Goal: Task Accomplishment & Management: Complete application form

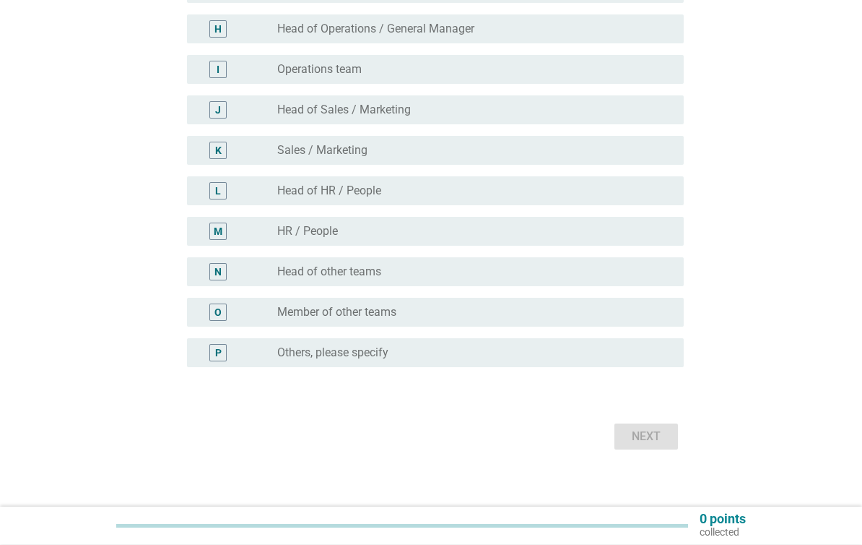
scroll to position [447, 0]
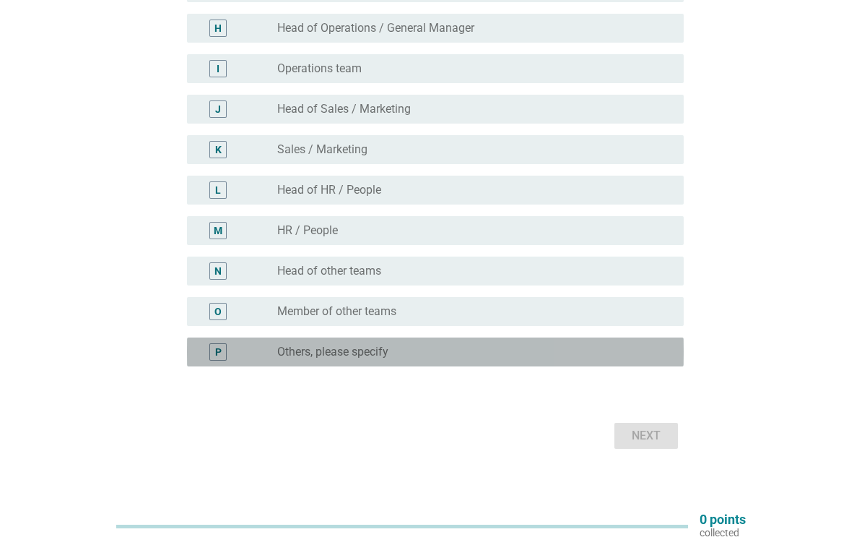
click at [602, 357] on div "radio_button_unchecked Others, please specify" at bounding box center [468, 351] width 383 height 14
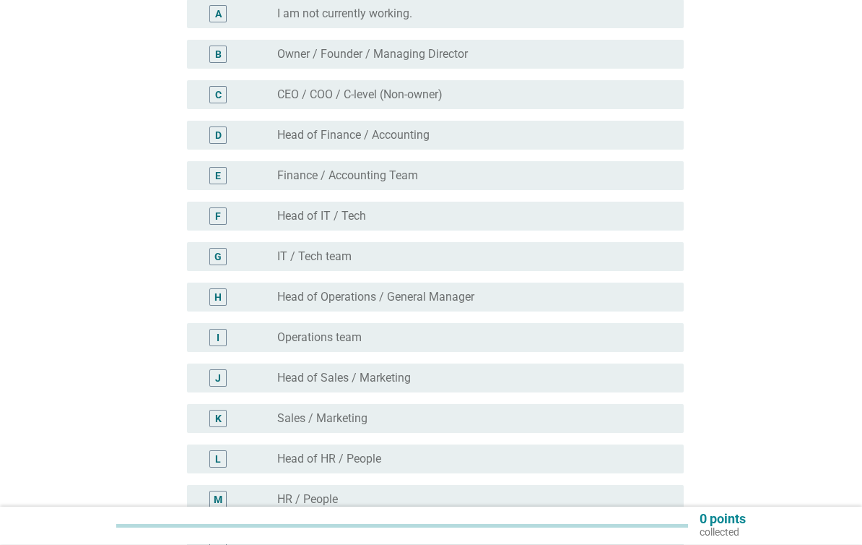
scroll to position [178, 0]
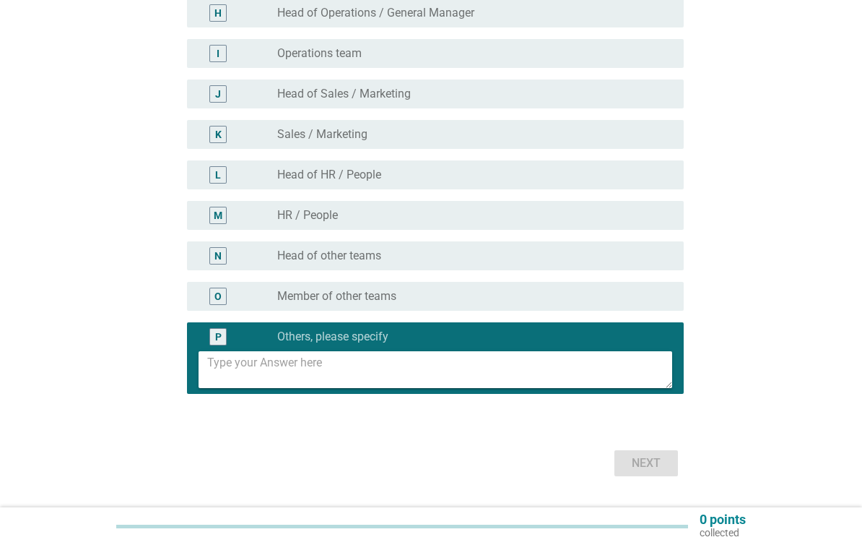
click at [614, 362] on textarea at bounding box center [439, 369] width 465 height 37
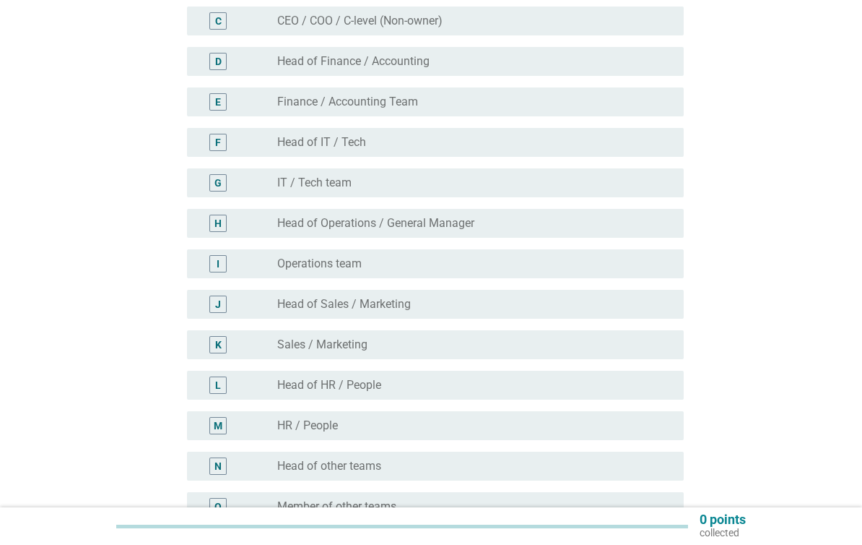
scroll to position [500, 0]
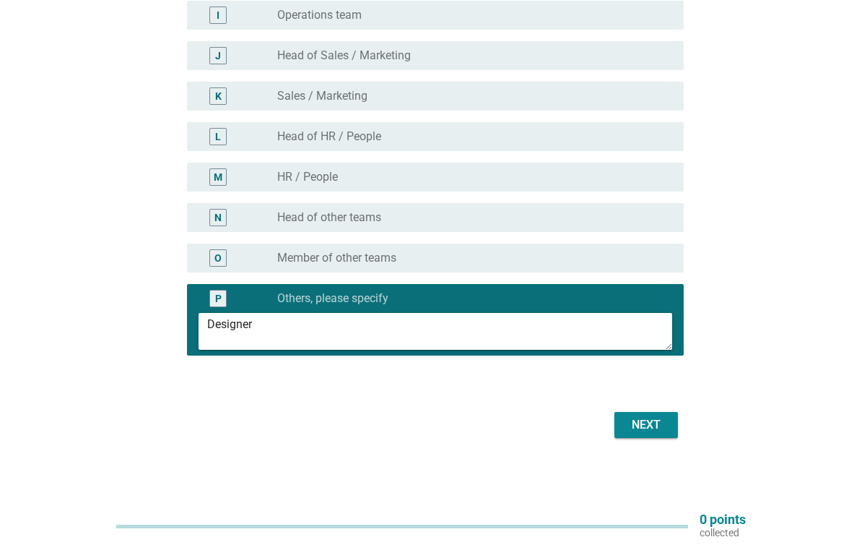
type textarea "Designer"
click at [659, 430] on div "Next" at bounding box center [646, 424] width 40 height 17
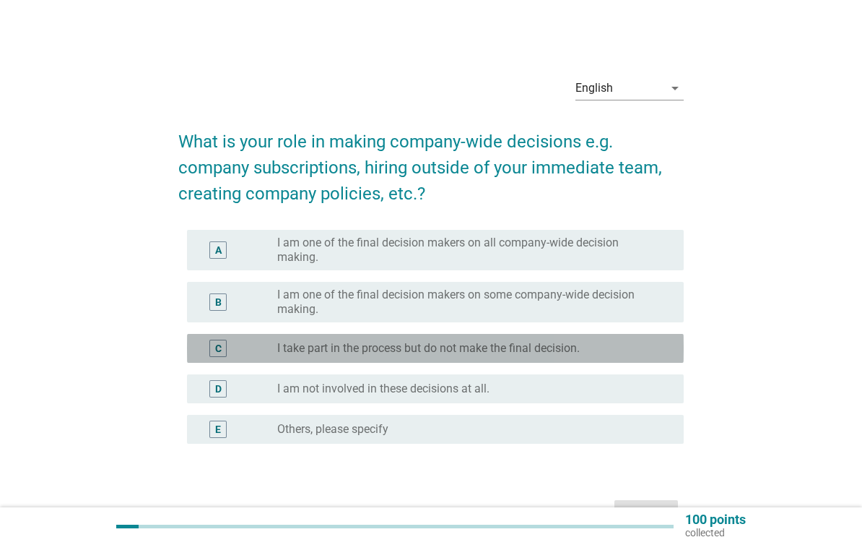
click at [642, 349] on div "radio_button_unchecked I take part in the process but do not make the final dec…" at bounding box center [468, 348] width 383 height 14
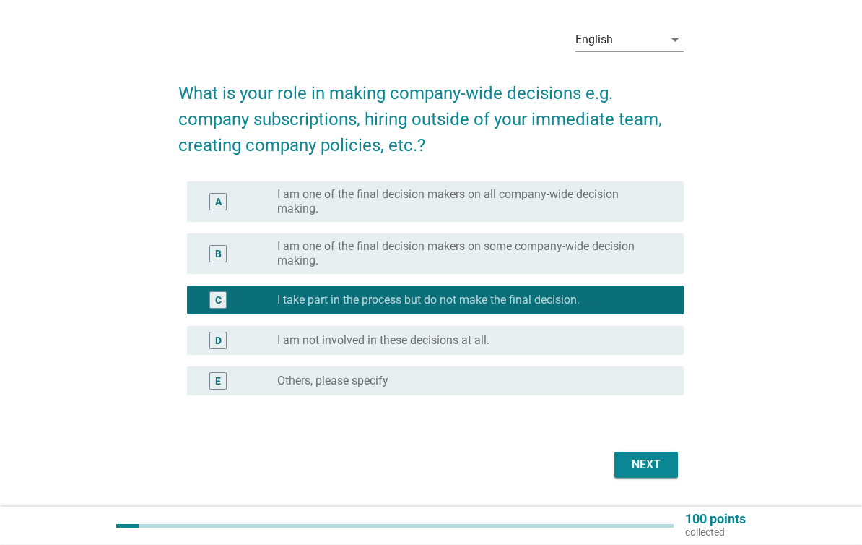
scroll to position [88, 0]
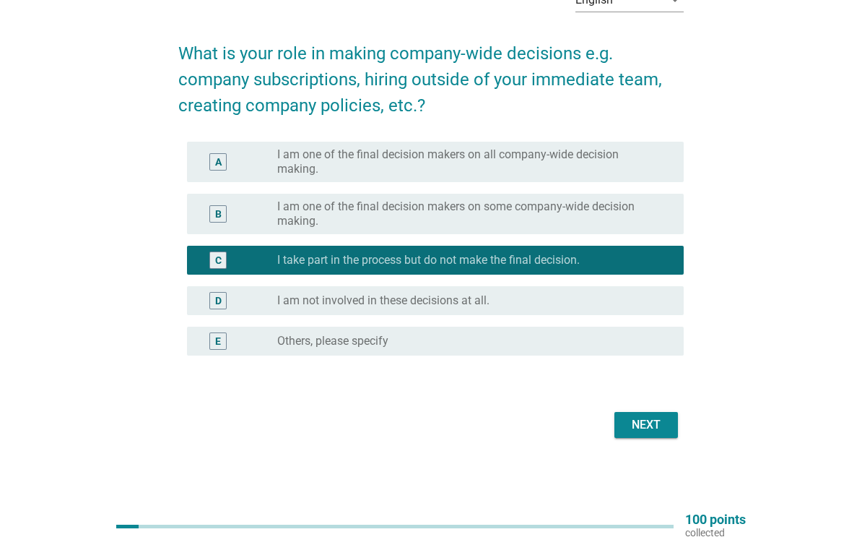
click at [659, 424] on div "Next" at bounding box center [646, 424] width 40 height 17
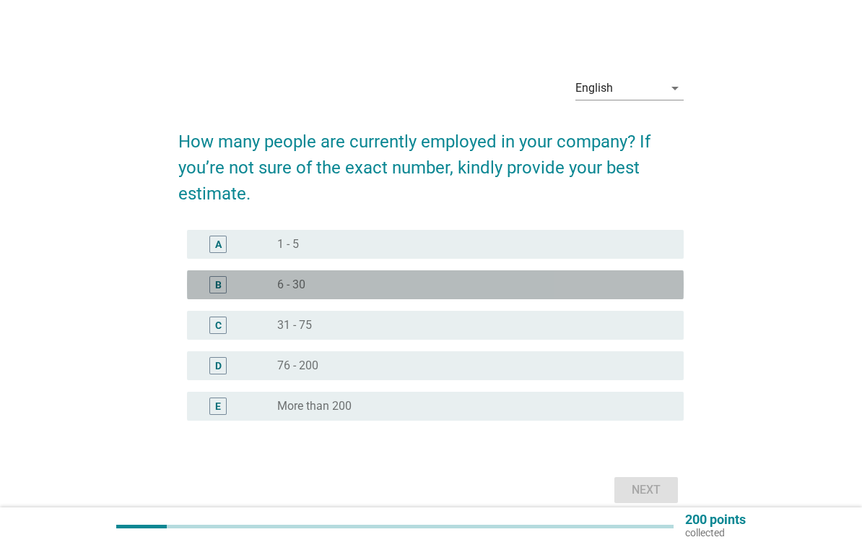
click at [665, 287] on div "radio_button_unchecked 6 - 30" at bounding box center [474, 284] width 395 height 14
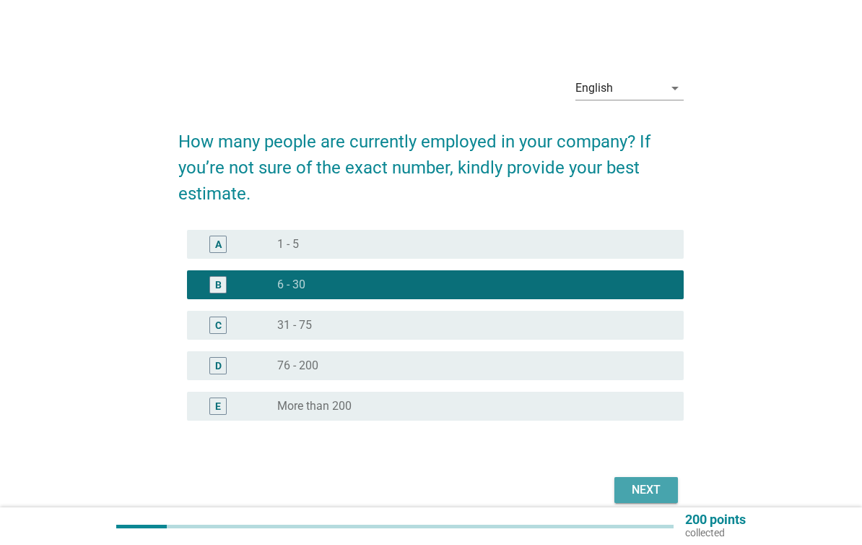
click at [651, 480] on button "Next" at bounding box center [647, 490] width 64 height 26
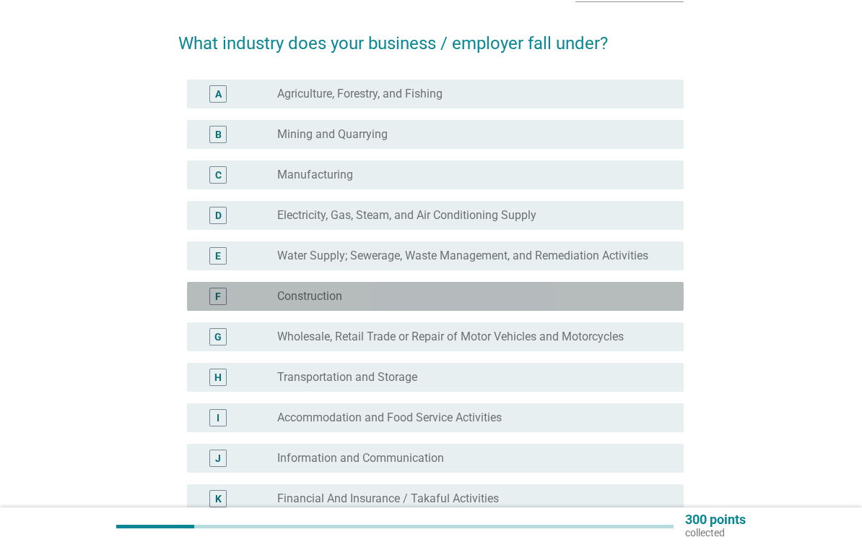
click at [646, 300] on div "radio_button_unchecked Construction" at bounding box center [468, 296] width 383 height 14
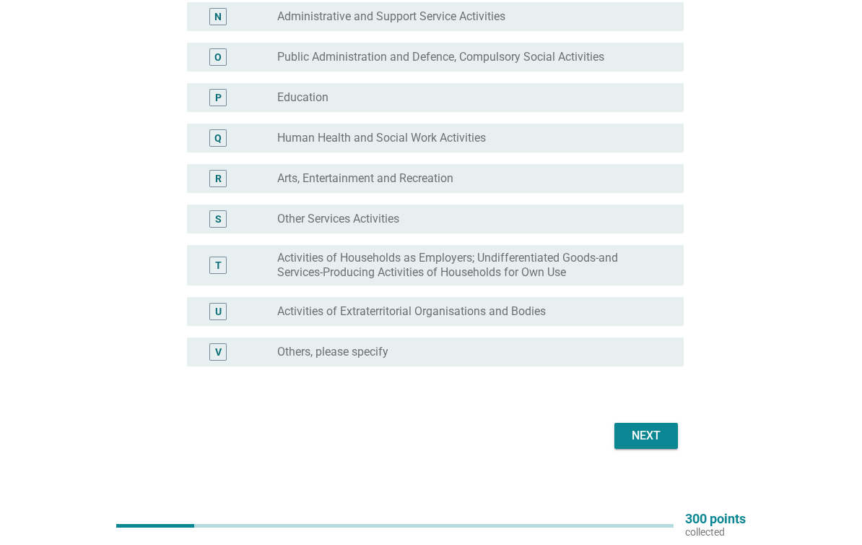
click at [660, 446] on button "Next" at bounding box center [647, 436] width 64 height 26
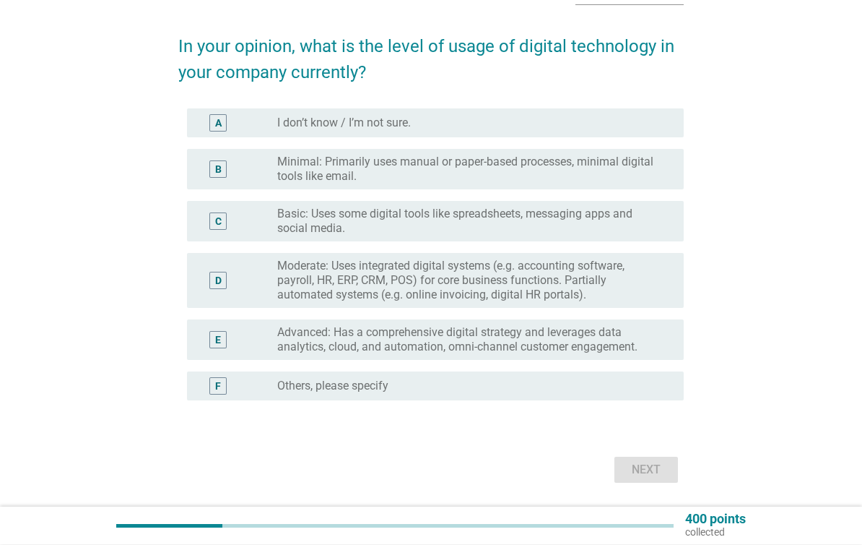
scroll to position [95, 0]
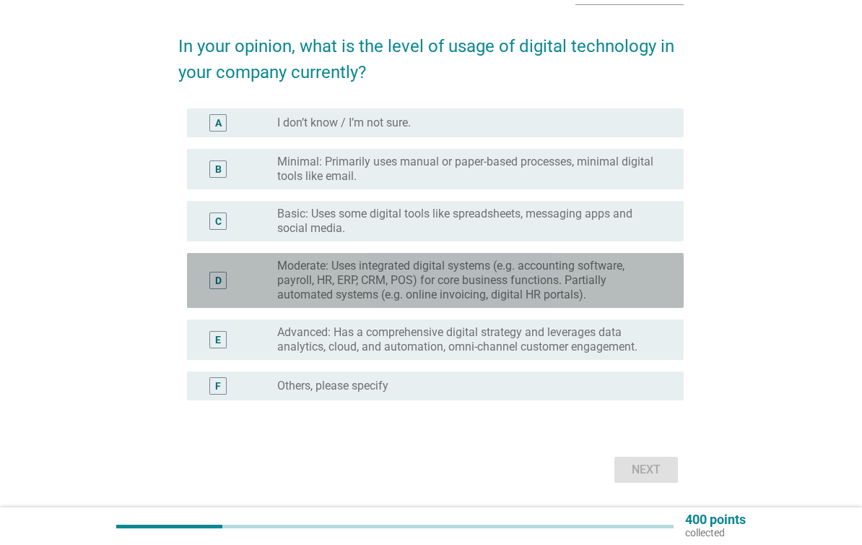
click at [633, 280] on label "Moderate: Uses integrated digital systems (e.g. accounting software, payroll, H…" at bounding box center [468, 280] width 383 height 43
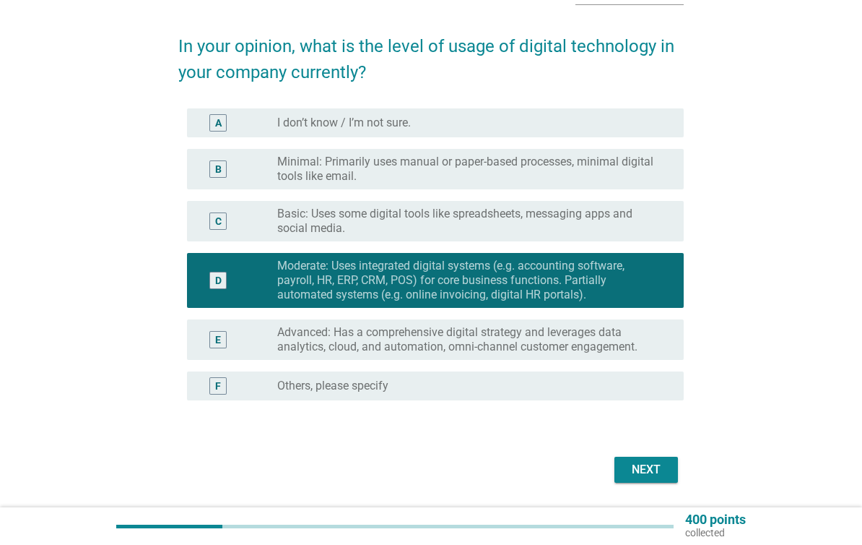
click at [659, 464] on div "Next" at bounding box center [646, 469] width 40 height 17
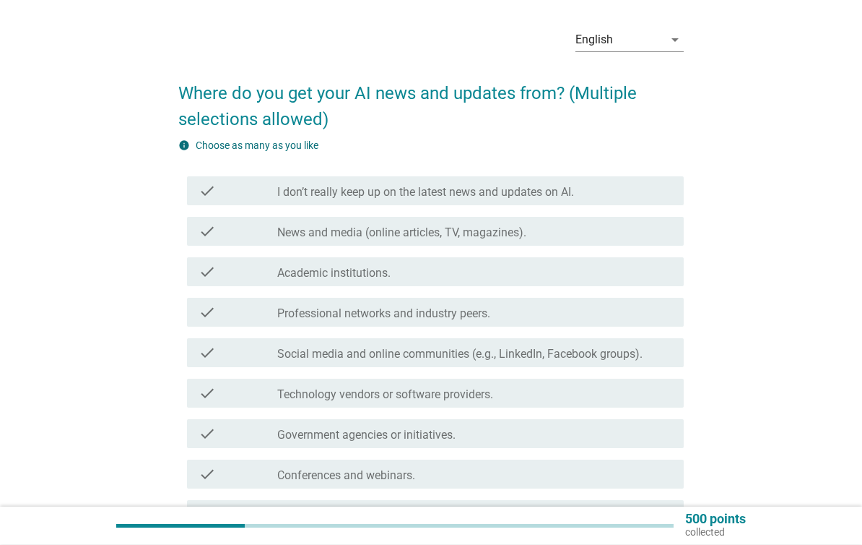
scroll to position [50, 0]
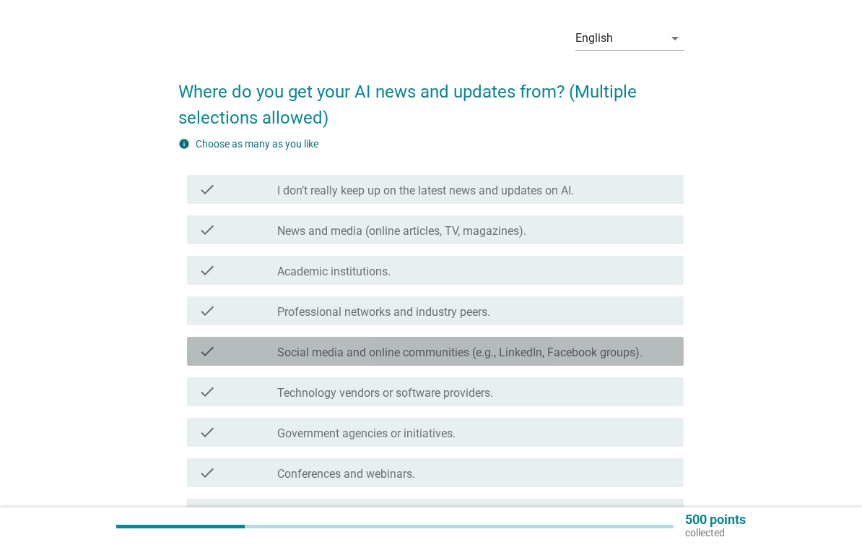
click at [643, 355] on label "Social media and online communities (e.g., LinkedIn, Facebook groups)." at bounding box center [459, 352] width 365 height 14
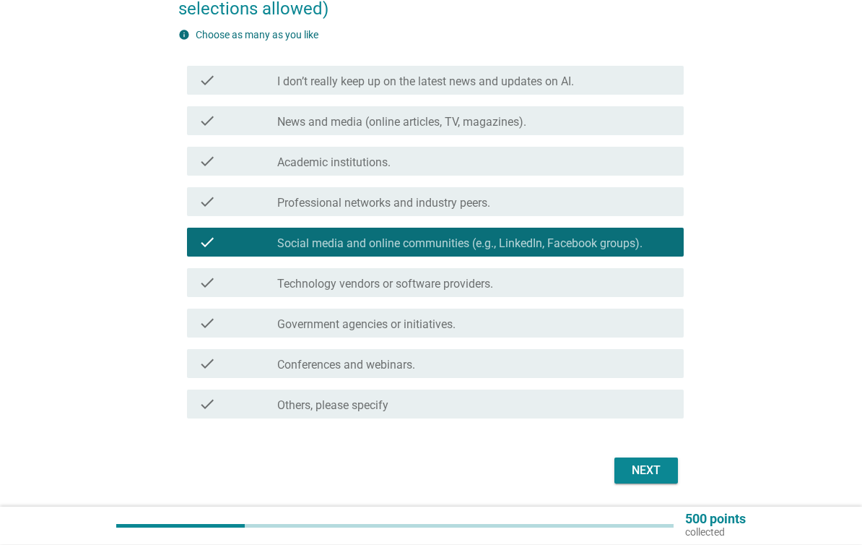
scroll to position [159, 0]
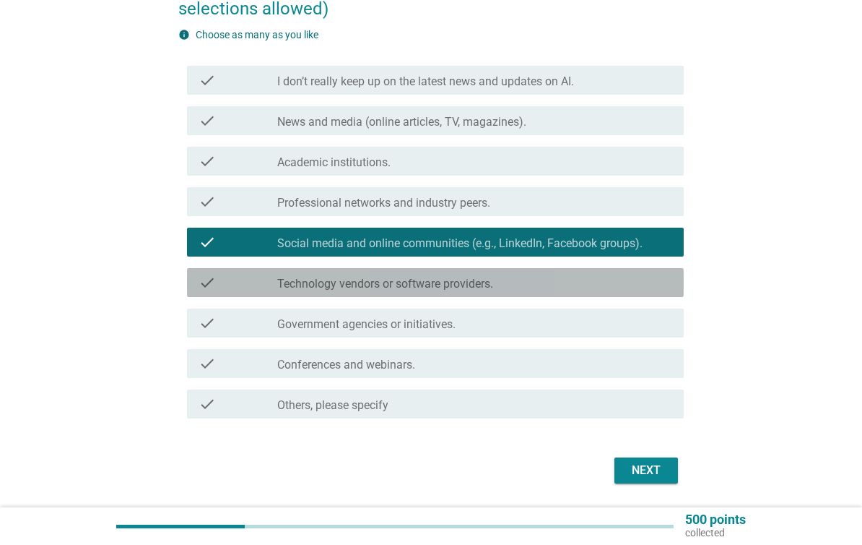
click at [649, 288] on div "check_box_outline_blank Technology vendors or software providers." at bounding box center [474, 282] width 395 height 17
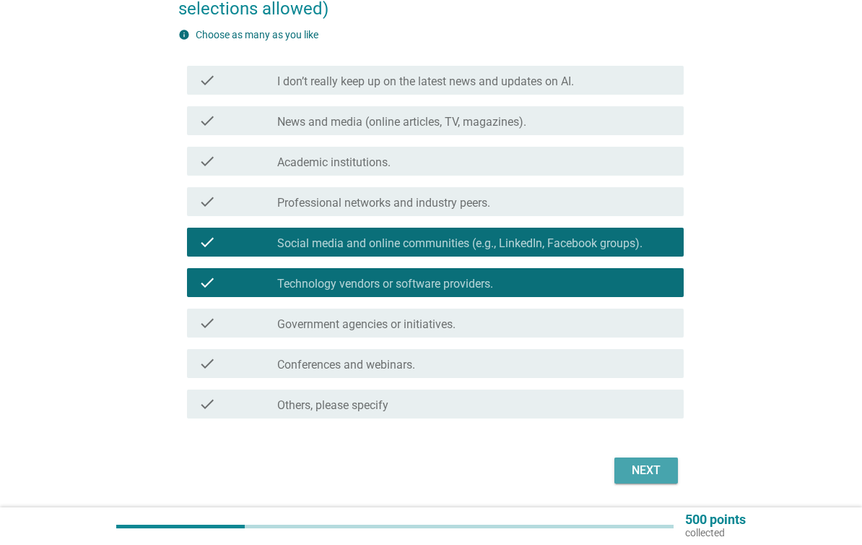
click at [674, 469] on button "Next" at bounding box center [647, 470] width 64 height 26
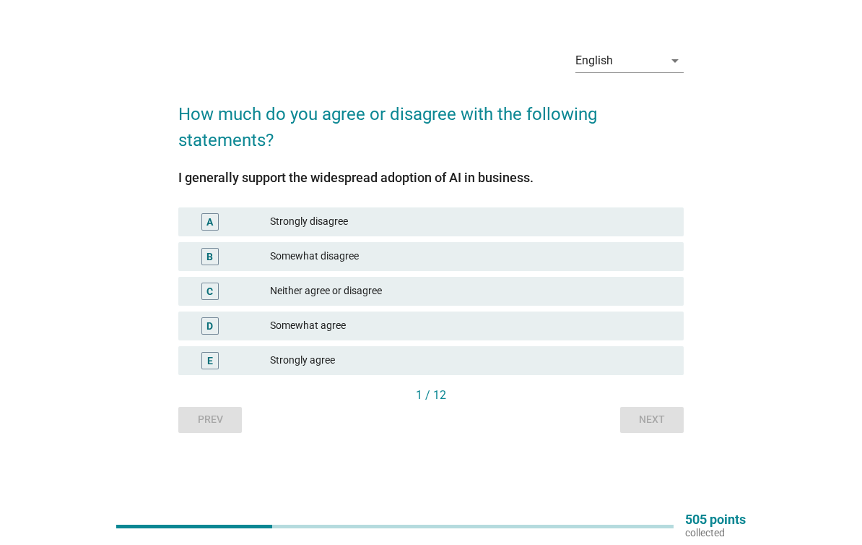
scroll to position [0, 0]
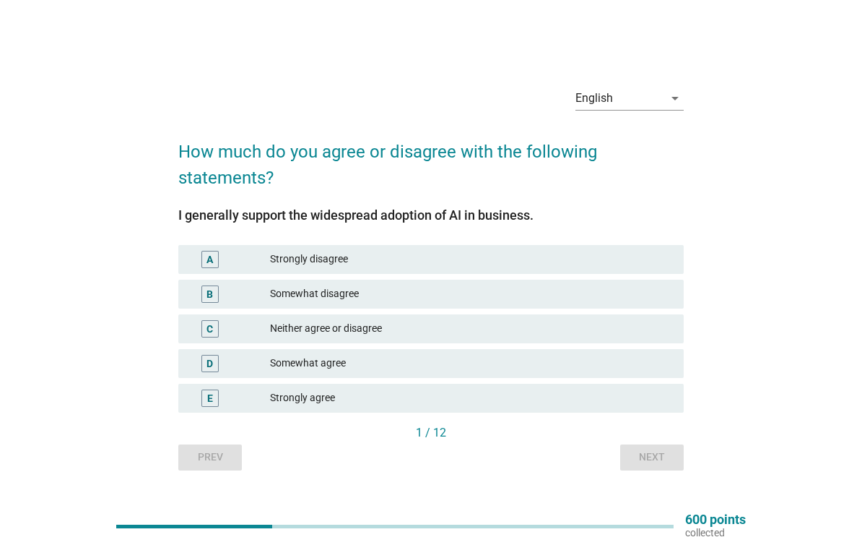
click at [636, 306] on div "B Somewhat disagree" at bounding box center [431, 293] width 506 height 29
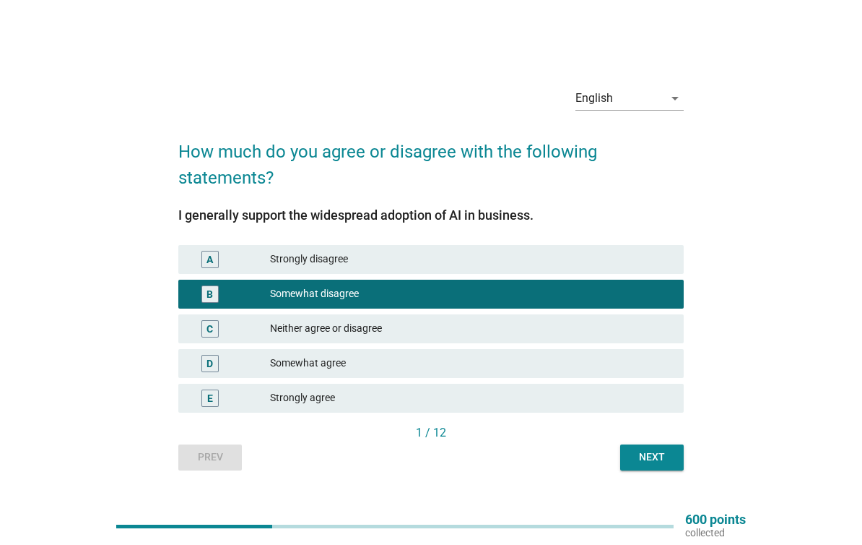
click at [667, 458] on div "Next" at bounding box center [652, 456] width 40 height 15
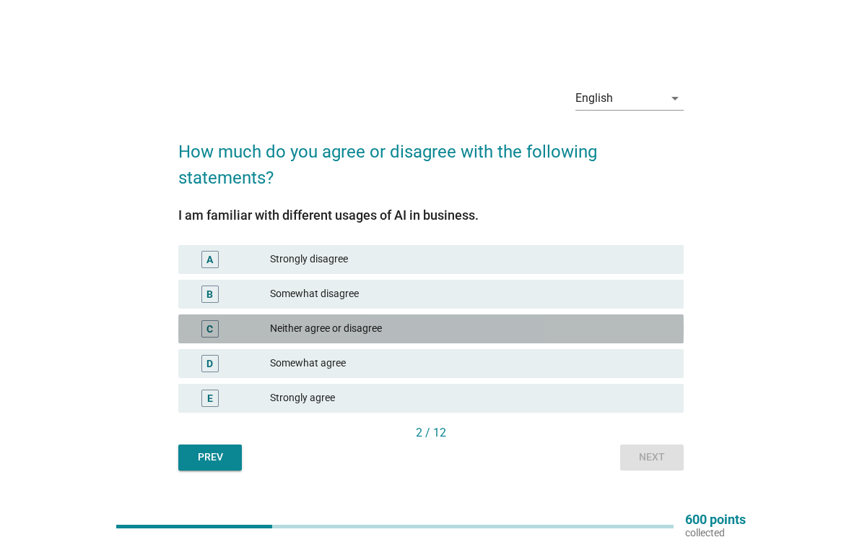
click at [657, 326] on div "Neither agree or disagree" at bounding box center [471, 328] width 402 height 17
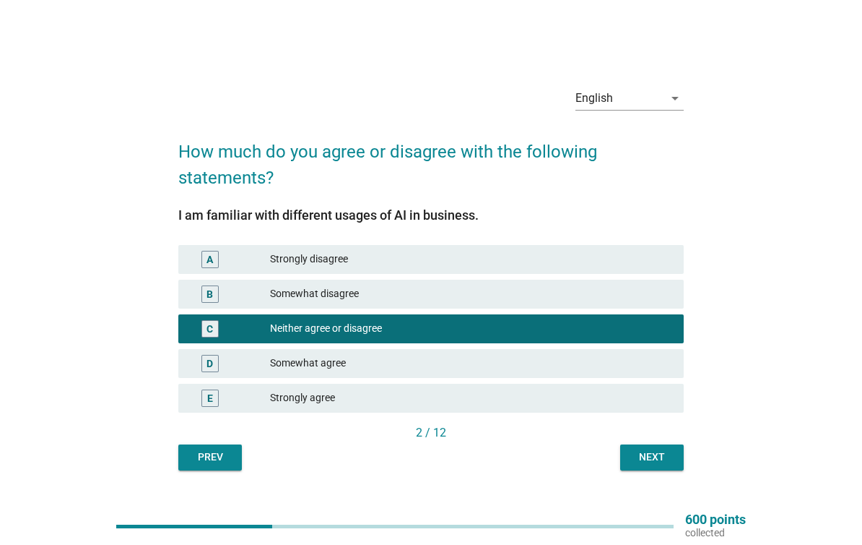
click at [660, 460] on div "Next" at bounding box center [652, 456] width 40 height 15
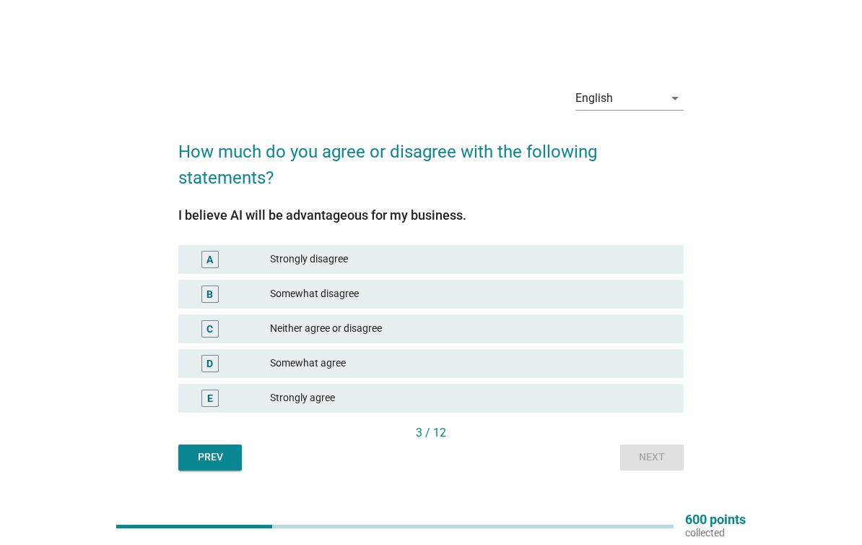
click at [487, 337] on div "Neither agree or disagree" at bounding box center [471, 328] width 402 height 17
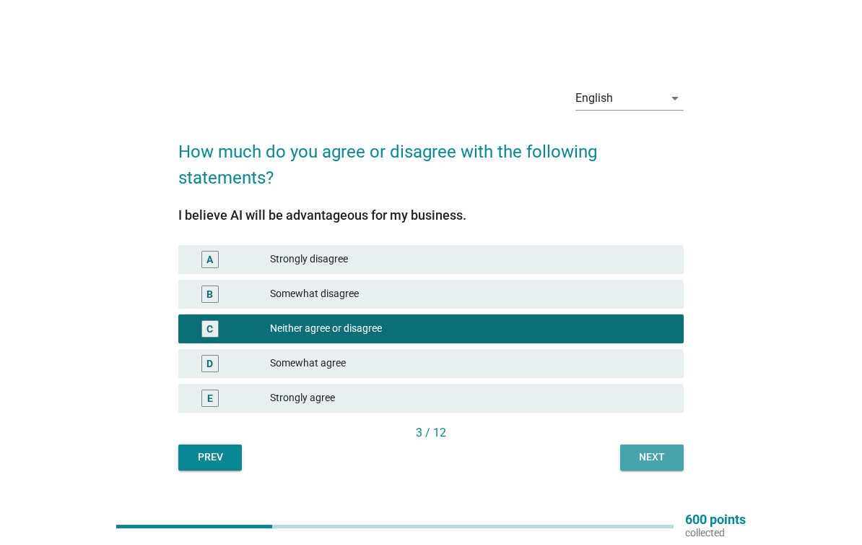
click at [662, 454] on div "Next" at bounding box center [652, 456] width 40 height 15
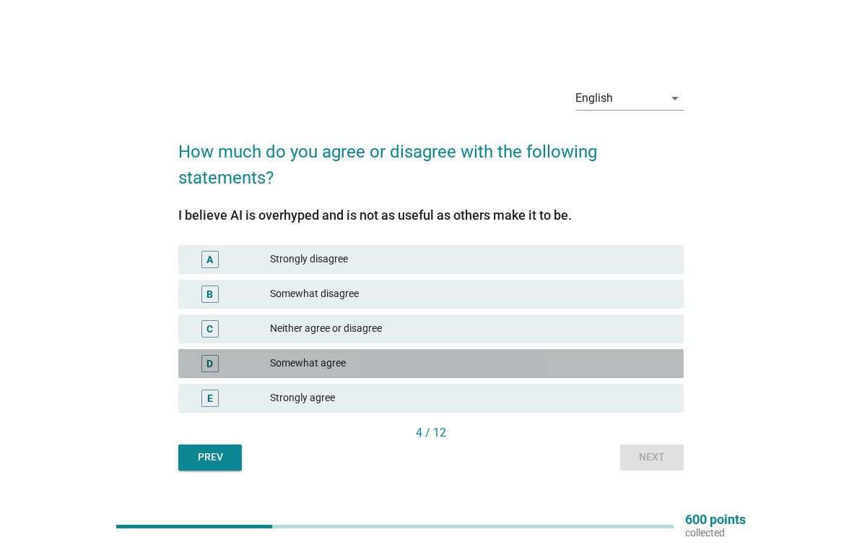
click at [635, 362] on div "Somewhat agree" at bounding box center [471, 363] width 402 height 17
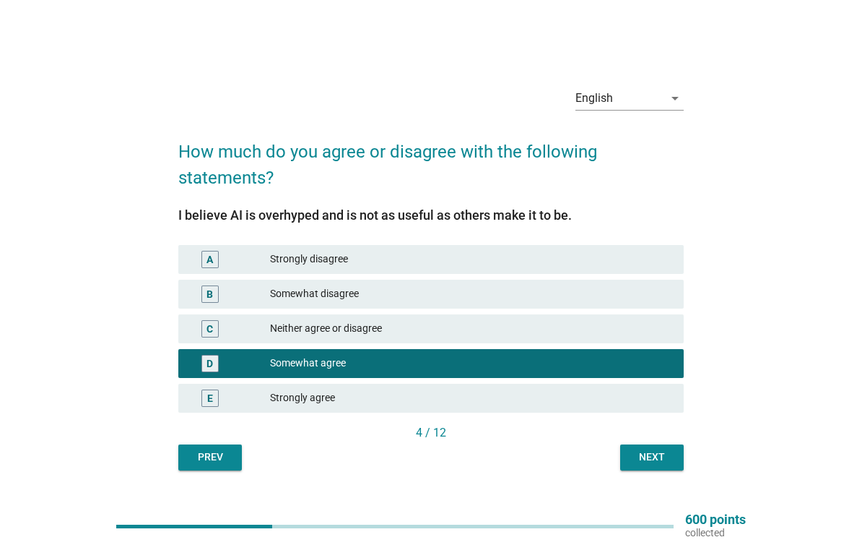
click at [664, 469] on button "Next" at bounding box center [652, 457] width 64 height 26
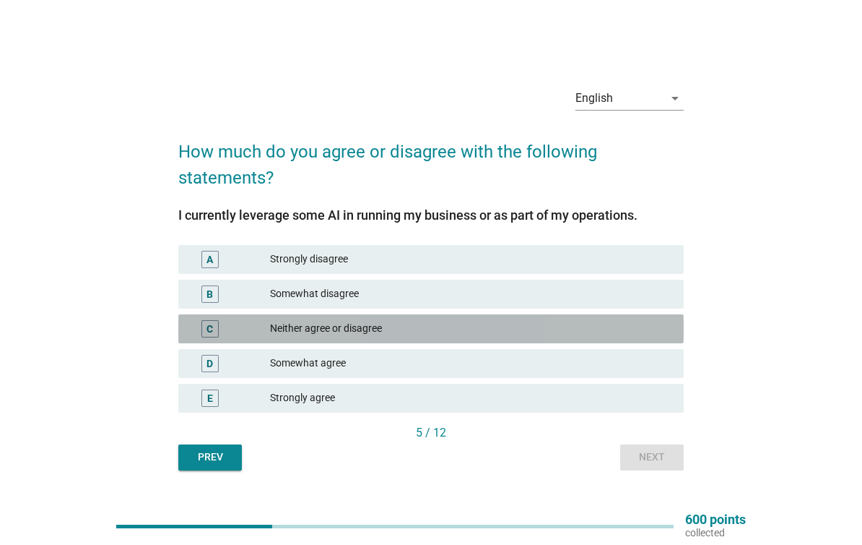
click at [669, 326] on div "Neither agree or disagree" at bounding box center [471, 328] width 402 height 17
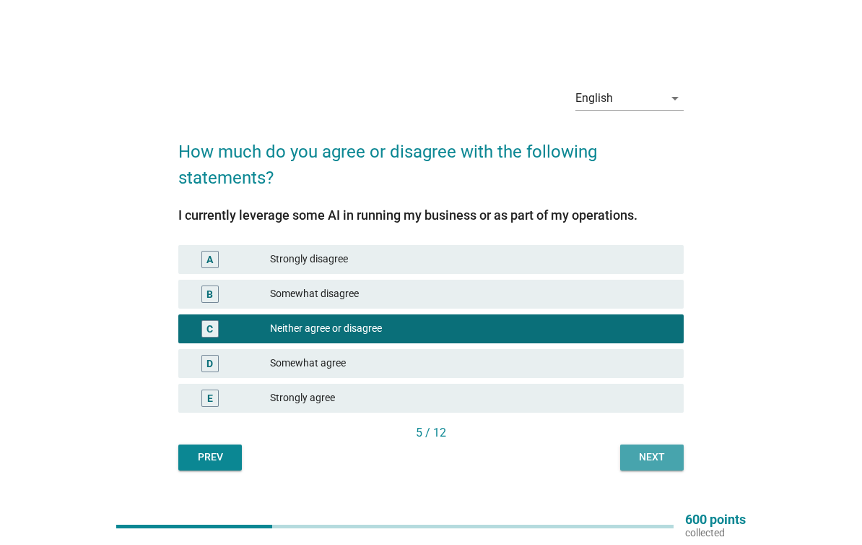
click at [662, 456] on div "Next" at bounding box center [652, 456] width 40 height 15
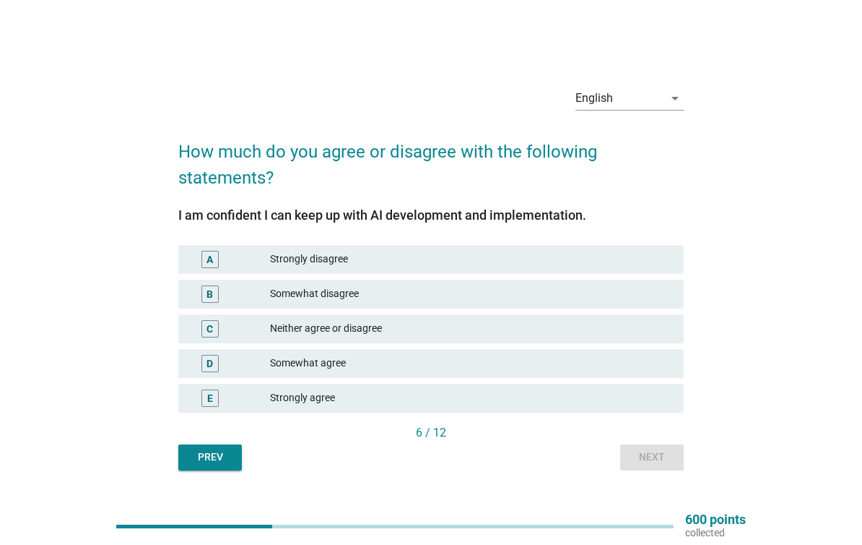
click at [637, 342] on div "C Neither agree or disagree" at bounding box center [431, 328] width 506 height 29
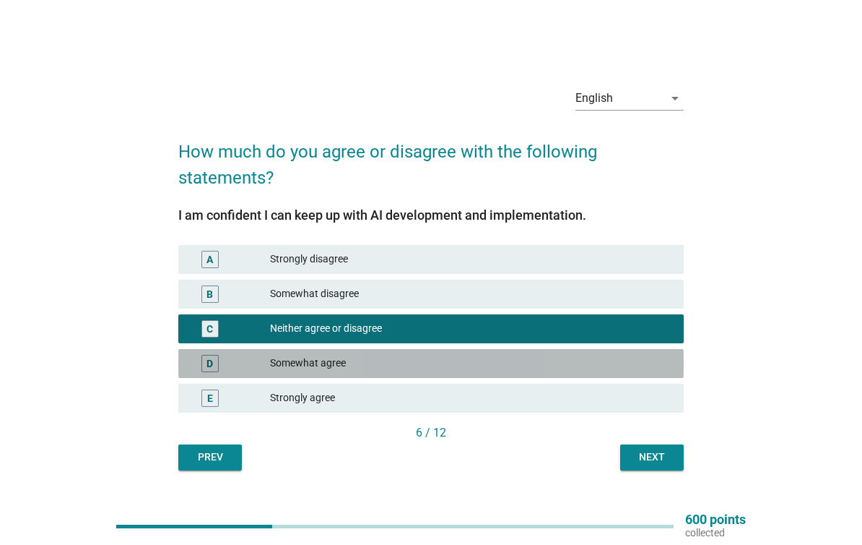
click at [645, 361] on div "Somewhat agree" at bounding box center [471, 363] width 402 height 17
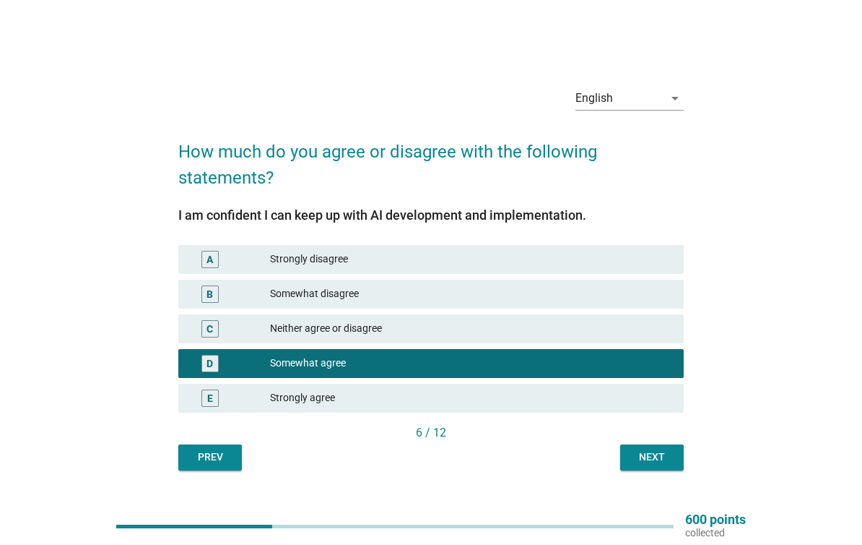
click at [653, 453] on div "Next" at bounding box center [652, 456] width 40 height 15
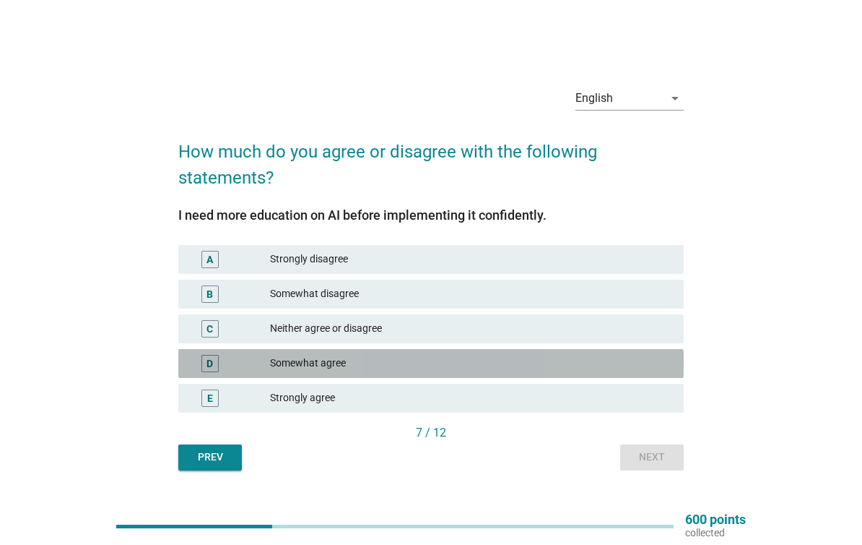
click at [650, 360] on div "Somewhat agree" at bounding box center [471, 363] width 402 height 17
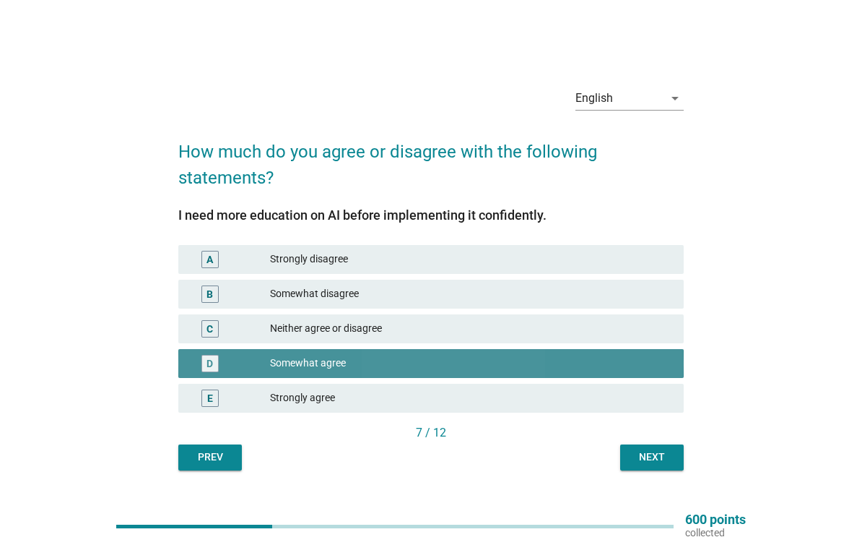
click at [656, 458] on div "Next" at bounding box center [652, 456] width 40 height 15
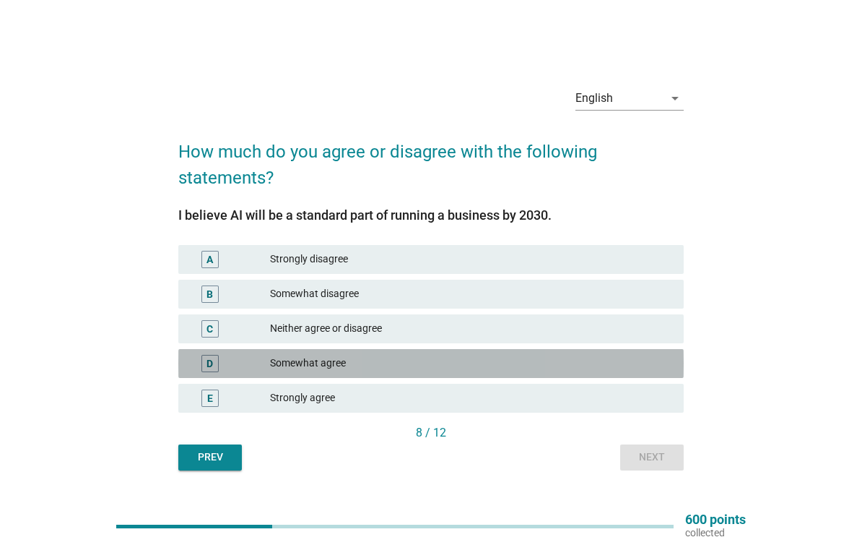
click at [635, 361] on div "Somewhat agree" at bounding box center [471, 363] width 402 height 17
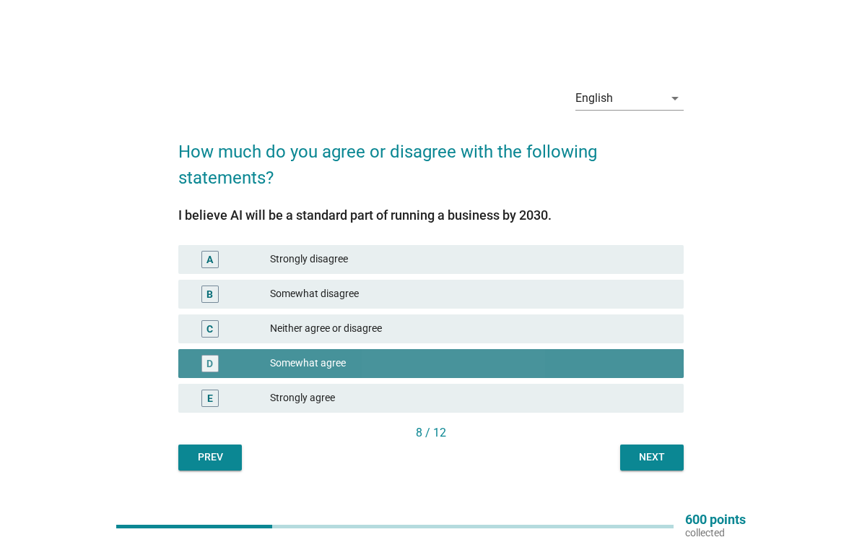
click at [659, 449] on div "Next" at bounding box center [652, 456] width 40 height 15
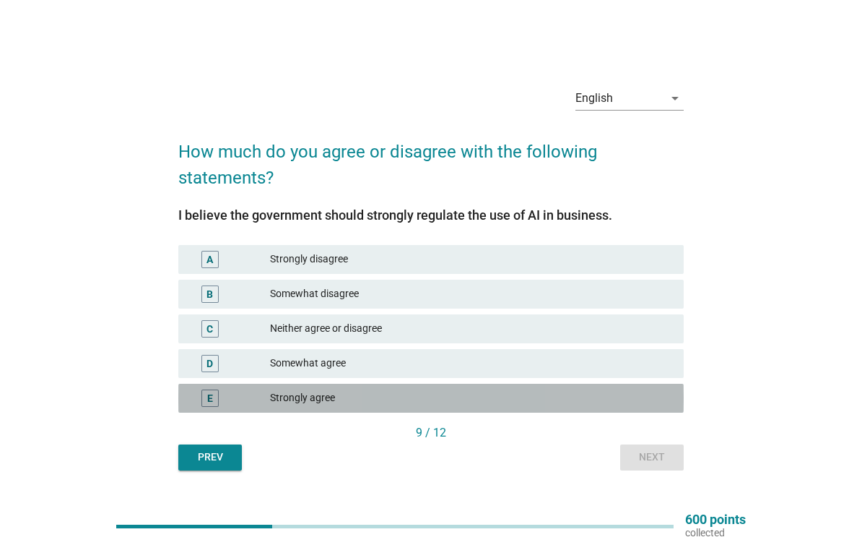
click at [643, 398] on div "Strongly agree" at bounding box center [471, 397] width 402 height 17
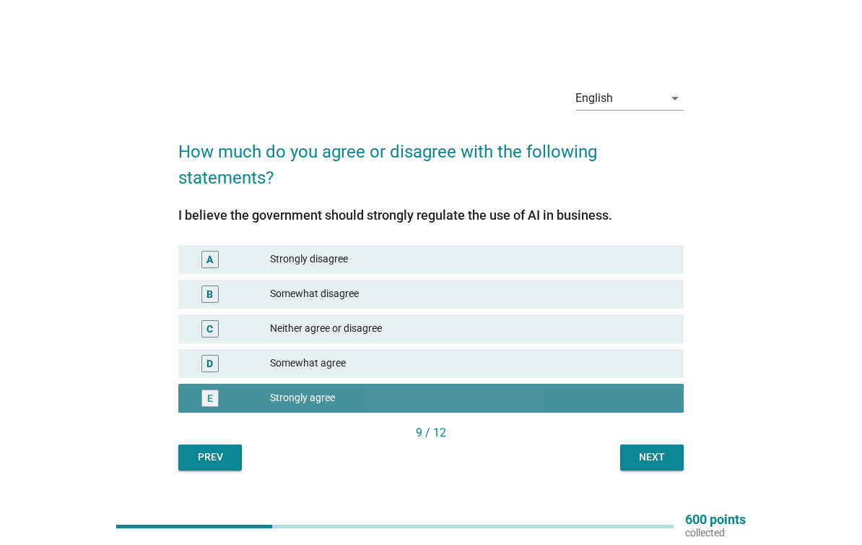
click at [669, 459] on div "Next" at bounding box center [652, 456] width 40 height 15
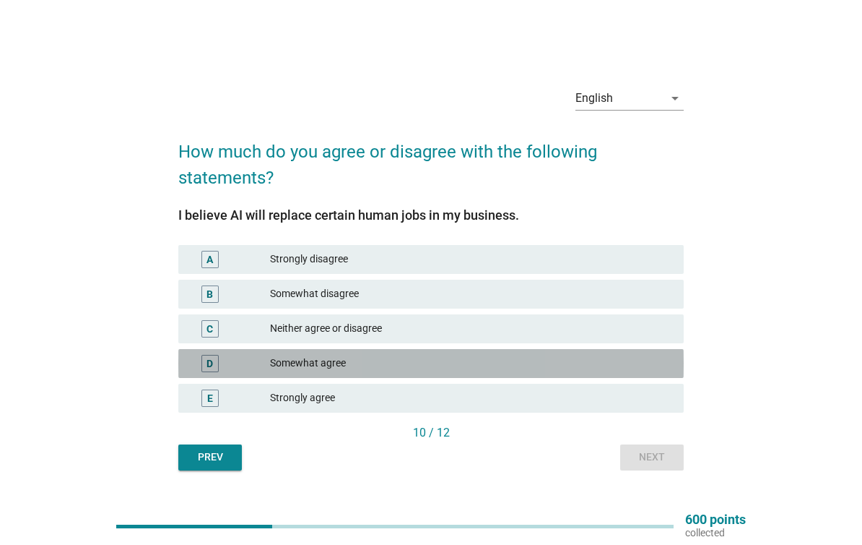
click at [643, 365] on div "Somewhat agree" at bounding box center [471, 363] width 402 height 17
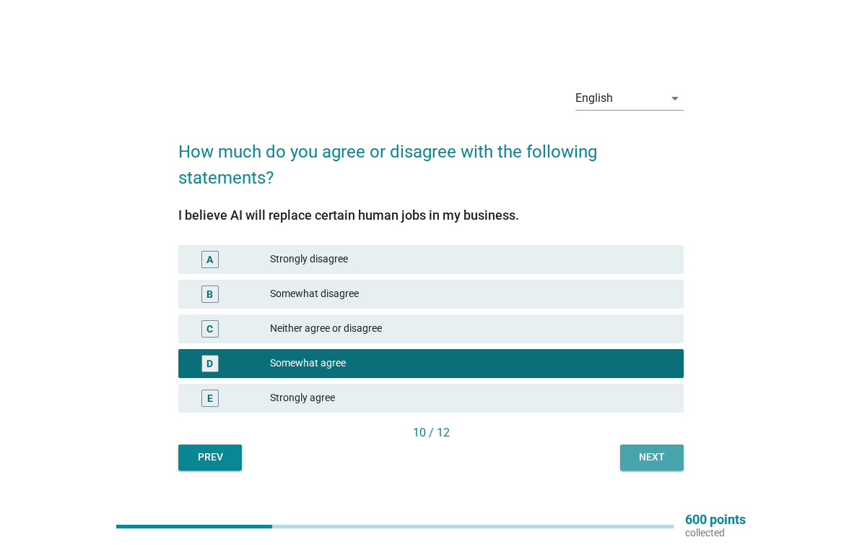
click at [654, 452] on div "Next" at bounding box center [652, 456] width 40 height 15
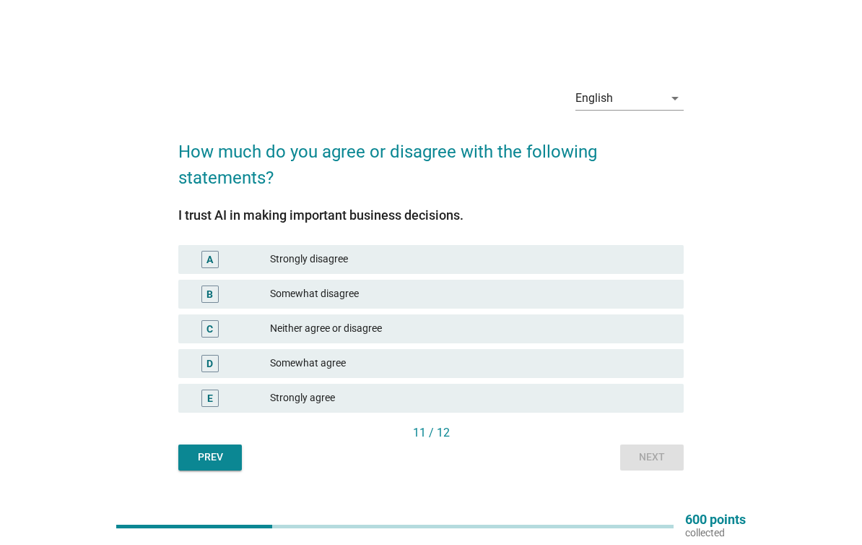
click at [651, 342] on div "C Neither agree or disagree" at bounding box center [431, 328] width 506 height 29
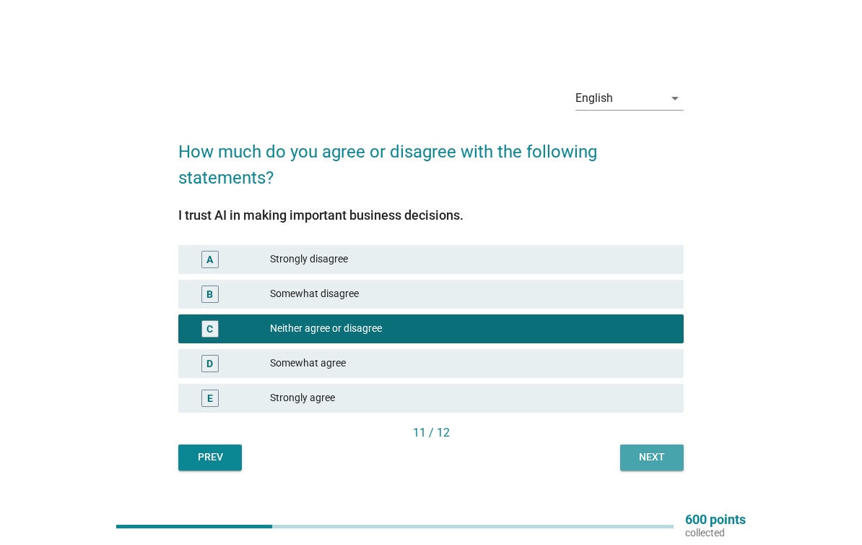
click at [662, 459] on div "Next" at bounding box center [652, 456] width 40 height 15
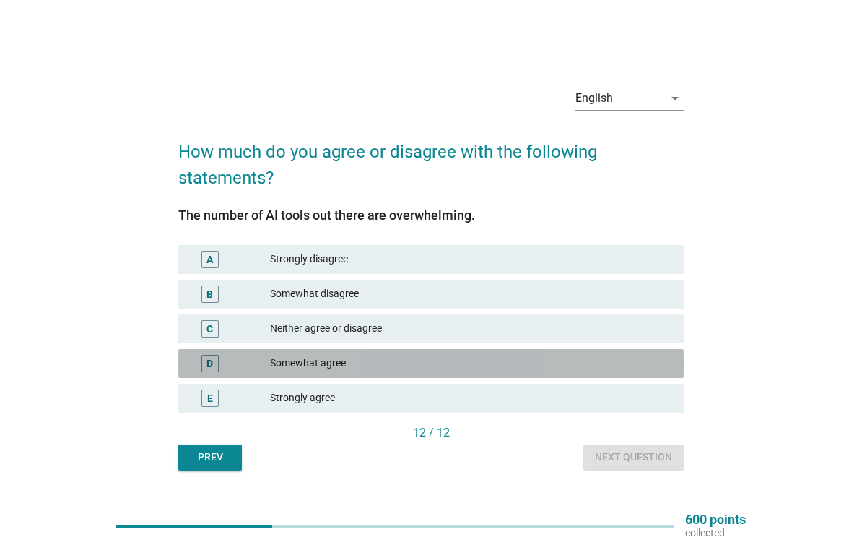
click at [649, 373] on div "D Somewhat agree" at bounding box center [431, 363] width 506 height 29
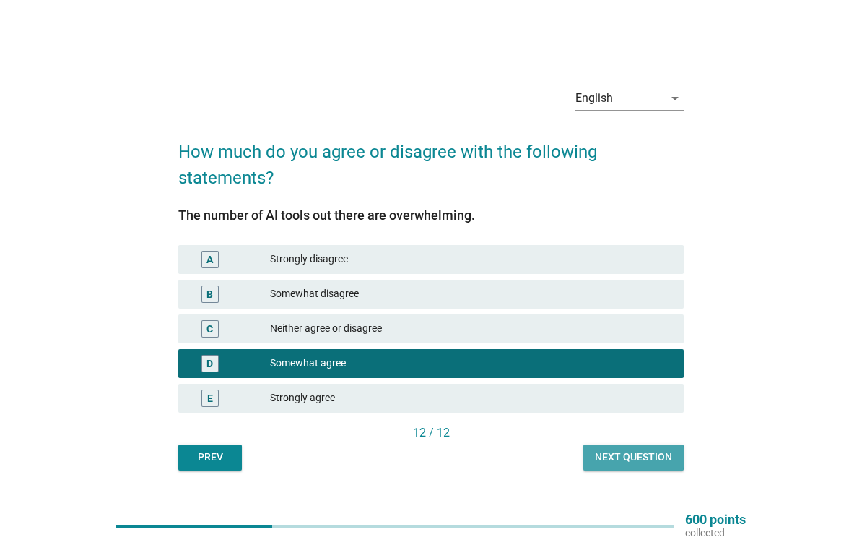
click at [651, 458] on div "Next question" at bounding box center [633, 456] width 77 height 15
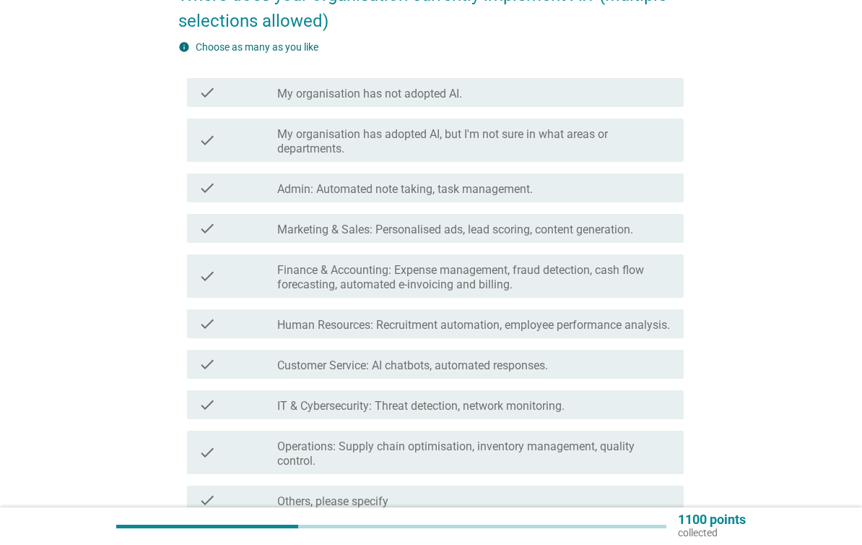
scroll to position [146, 0]
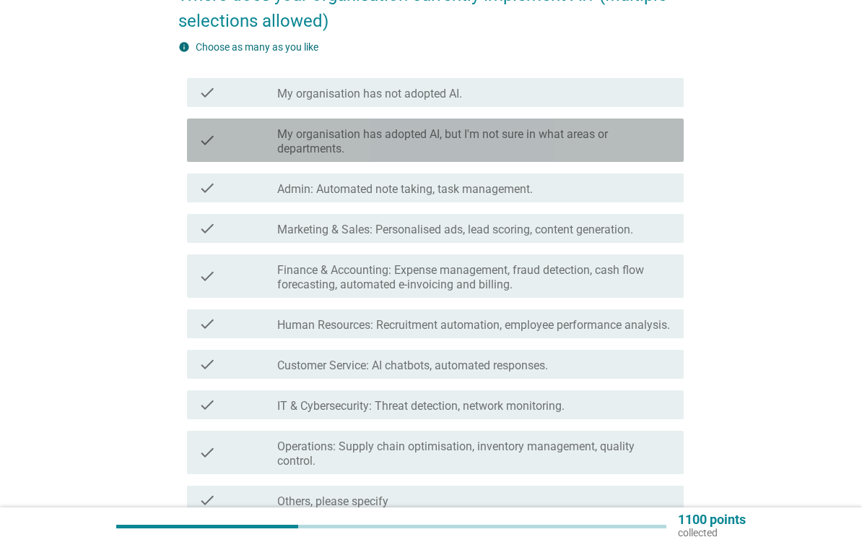
click at [651, 146] on label "My organisation has adopted AI, but I'm not sure in what areas or departments." at bounding box center [474, 141] width 395 height 29
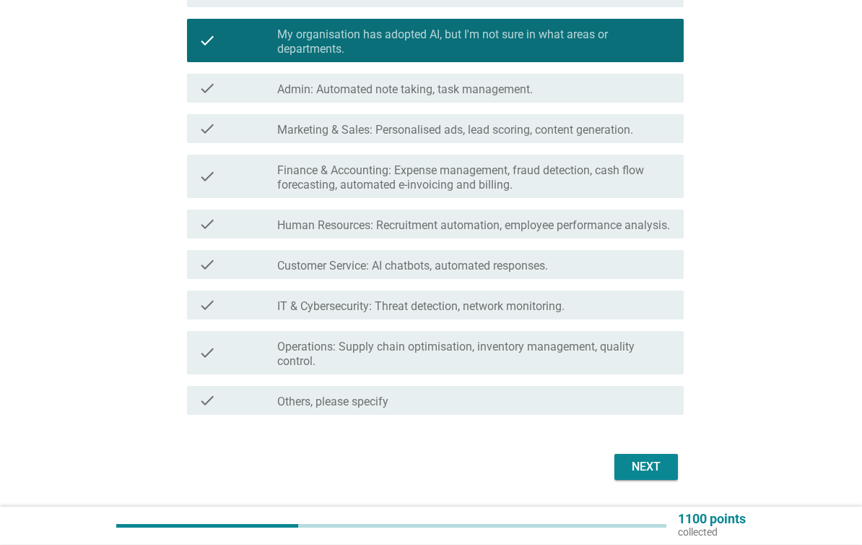
click at [654, 475] on div "Next" at bounding box center [646, 467] width 40 height 17
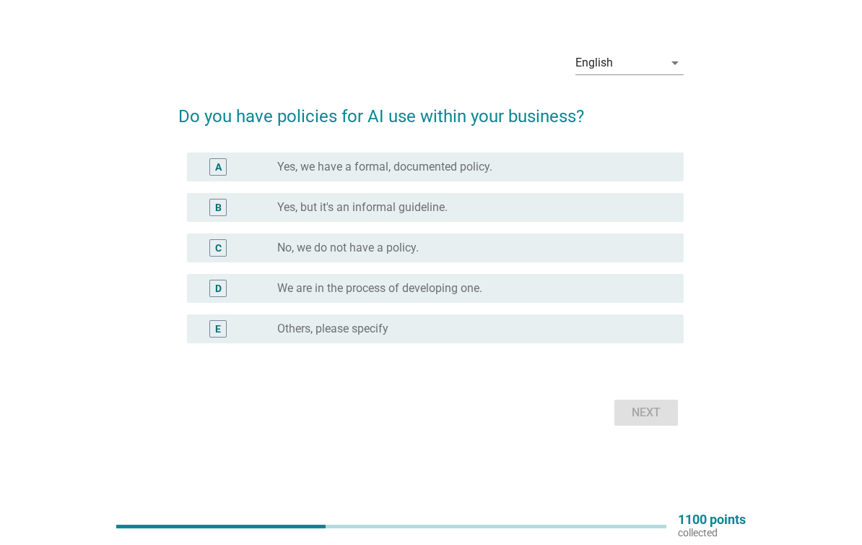
scroll to position [0, 0]
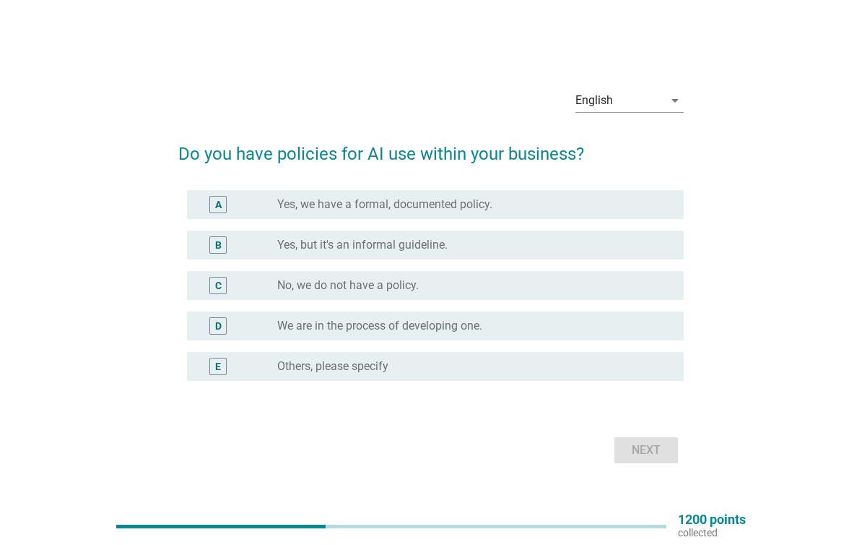
click at [653, 248] on div "radio_button_unchecked Yes, but it's an informal guideline." at bounding box center [468, 245] width 383 height 14
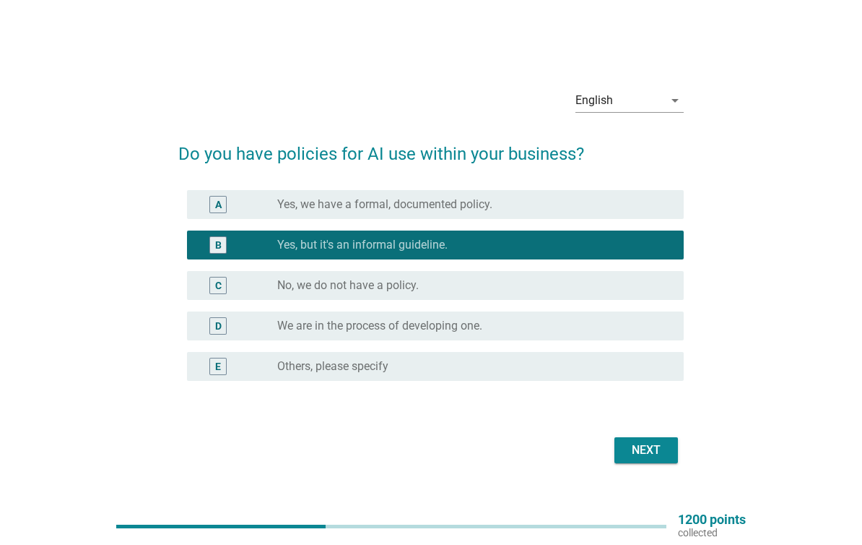
click at [668, 460] on button "Next" at bounding box center [647, 450] width 64 height 26
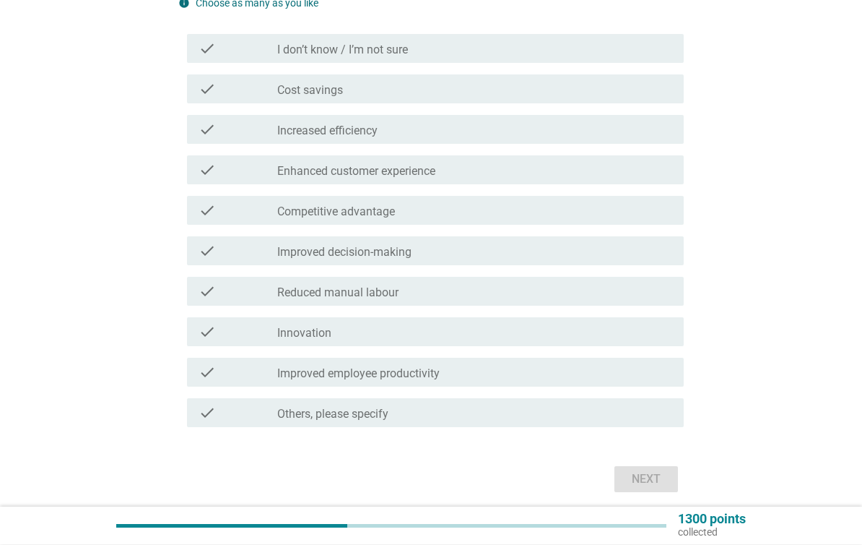
scroll to position [191, 0]
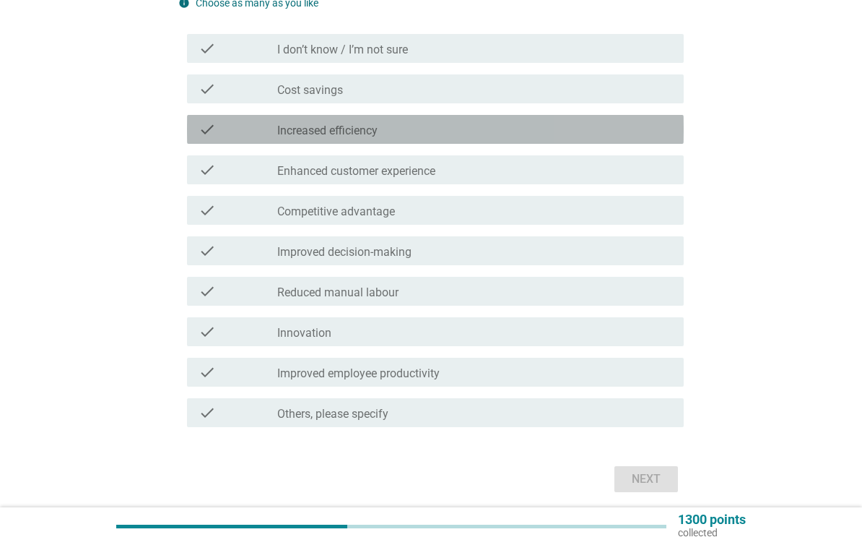
click at [638, 138] on div "check check_box_outline_blank Increased efficiency" at bounding box center [435, 129] width 497 height 29
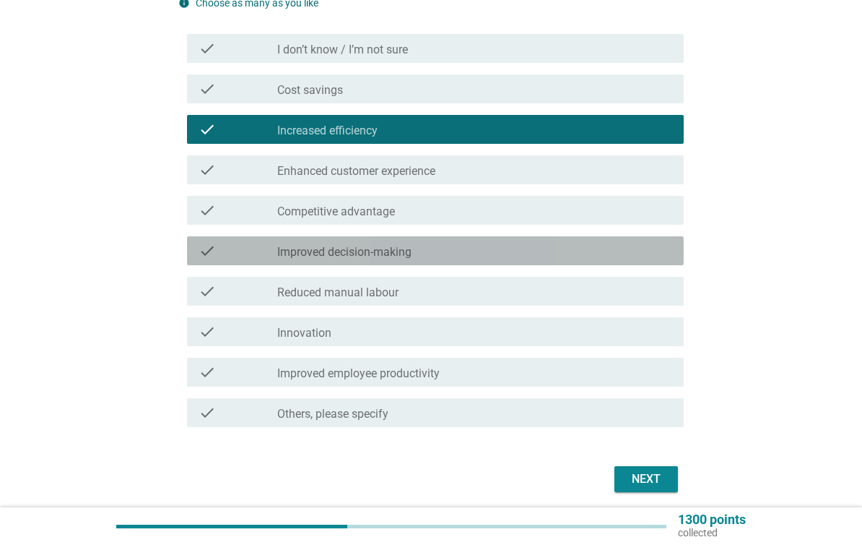
click at [614, 253] on div "check_box_outline_blank Improved decision-making" at bounding box center [474, 250] width 395 height 17
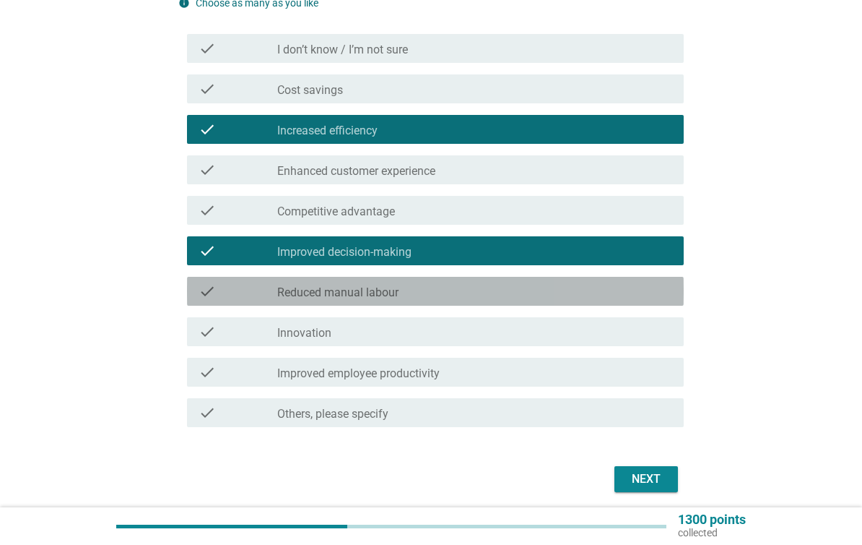
click at [576, 299] on div "check_box_outline_blank Reduced manual labour" at bounding box center [474, 290] width 395 height 17
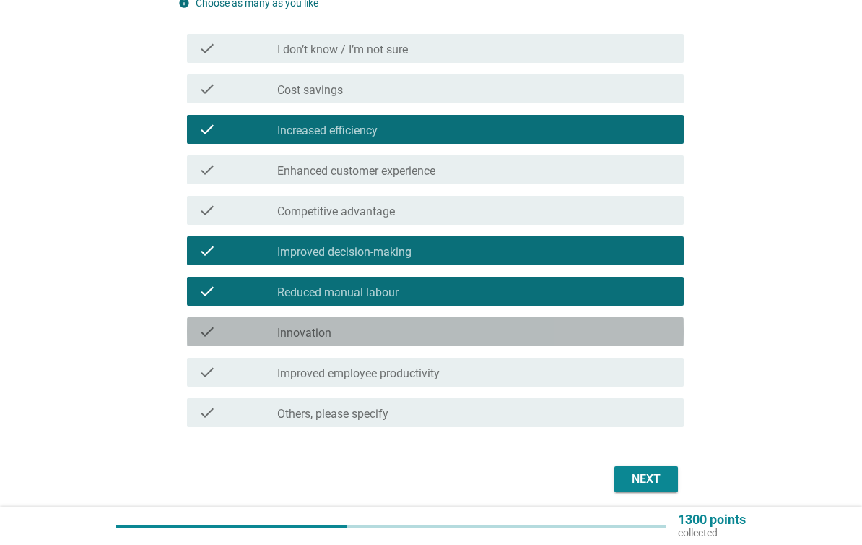
click at [584, 334] on div "check_box_outline_blank Innovation" at bounding box center [474, 331] width 395 height 17
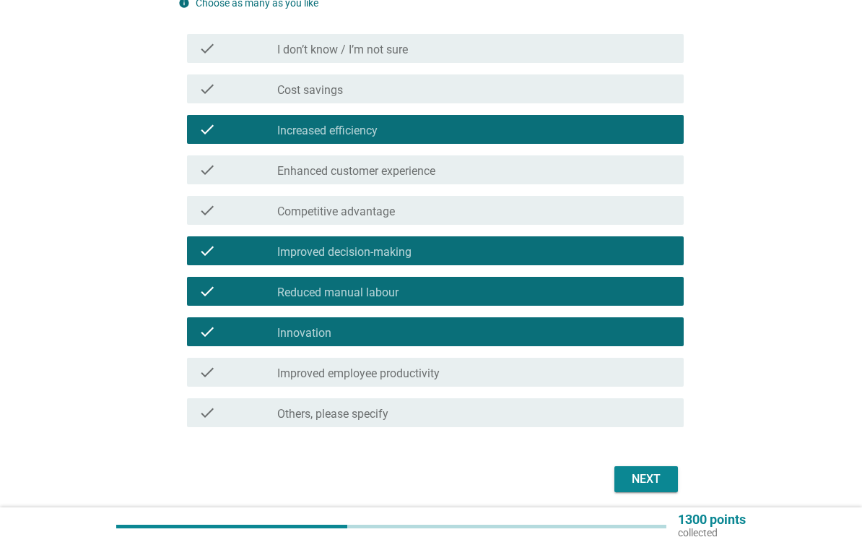
click at [662, 475] on div "Next" at bounding box center [646, 478] width 40 height 17
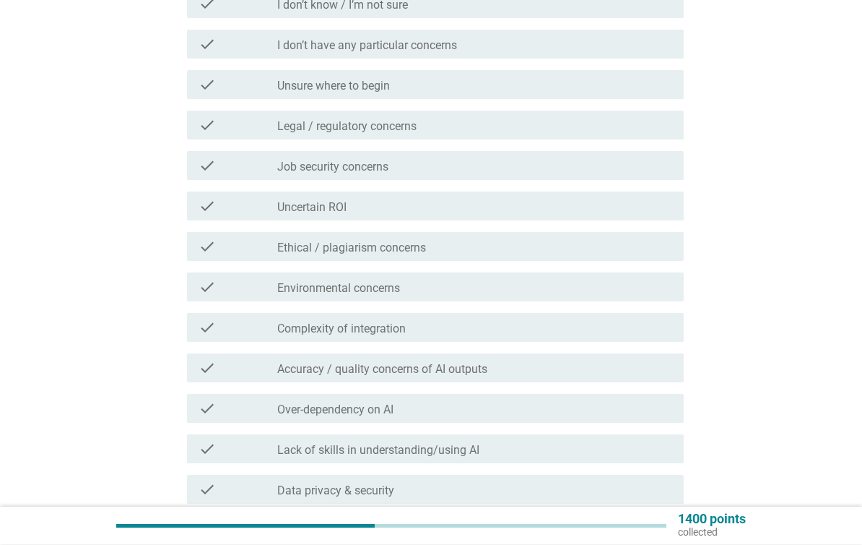
scroll to position [239, 0]
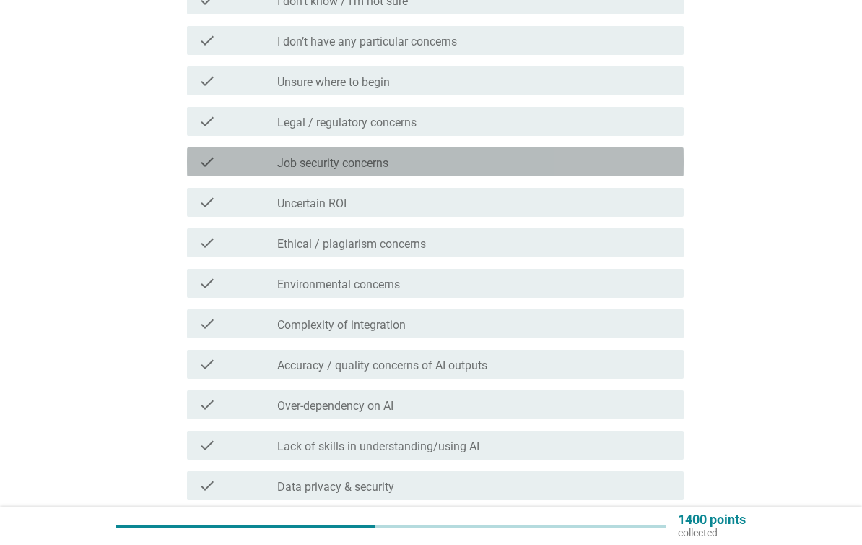
click at [651, 157] on div "check_box_outline_blank Job security concerns" at bounding box center [474, 161] width 395 height 17
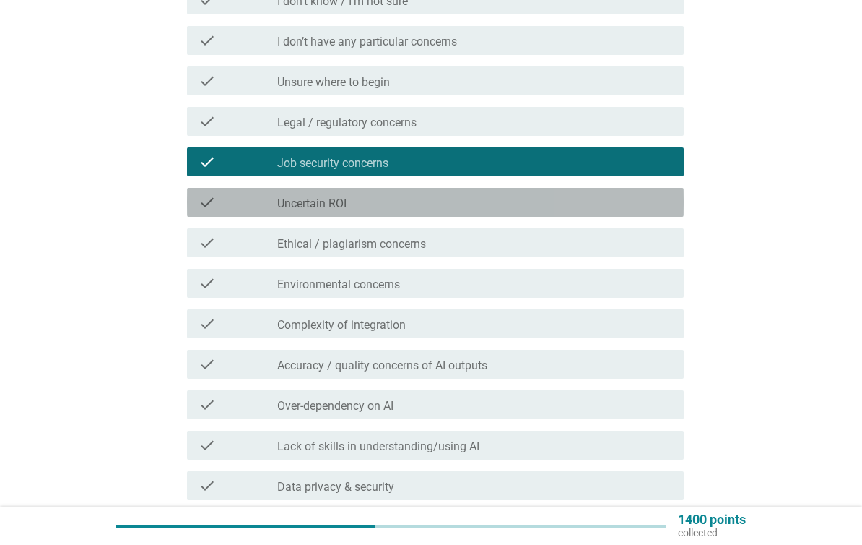
click at [663, 202] on div "check_box_outline_blank Uncertain ROI" at bounding box center [474, 202] width 395 height 17
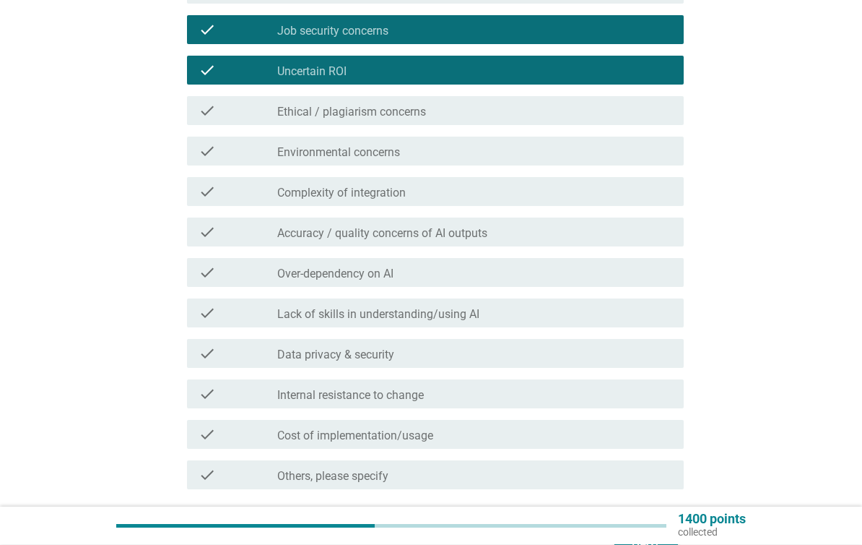
scroll to position [371, 0]
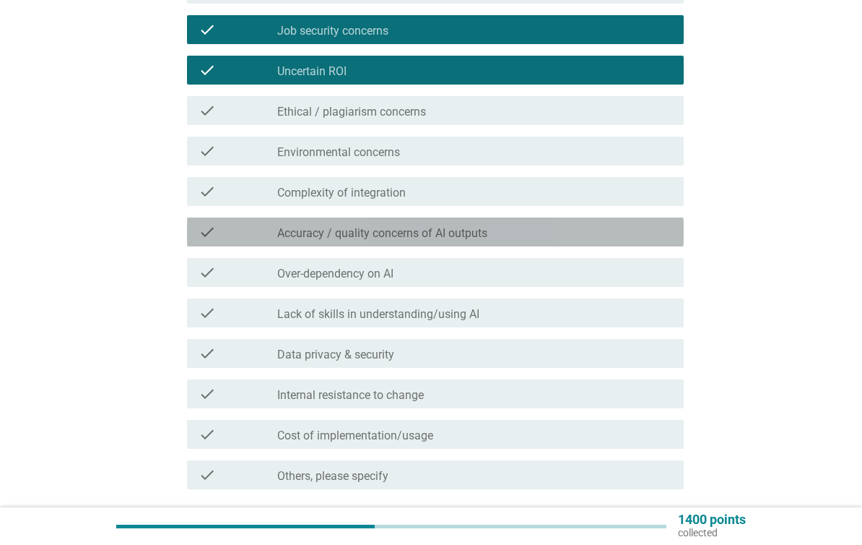
click at [644, 244] on div "check check_box_outline_blank Accuracy / quality concerns of AI outputs" at bounding box center [435, 231] width 497 height 29
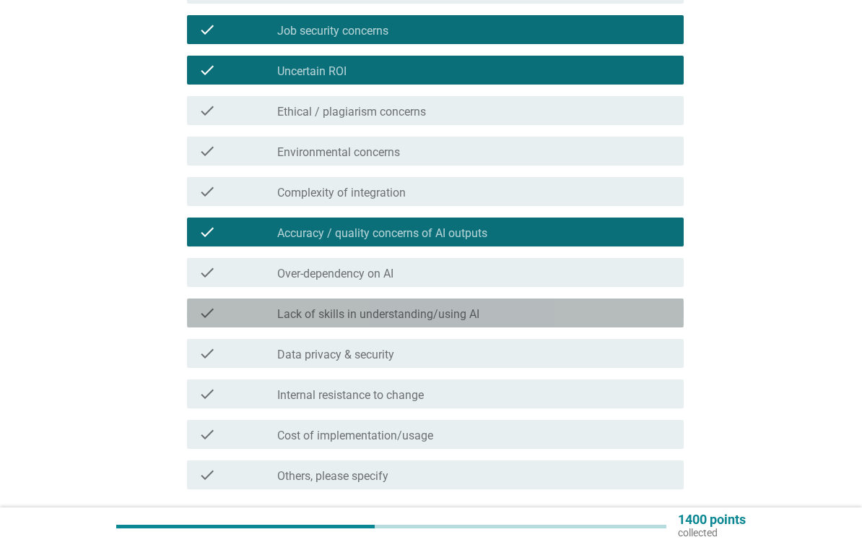
click at [641, 318] on div "check_box_outline_blank Lack of skills in understanding/using AI" at bounding box center [474, 312] width 395 height 17
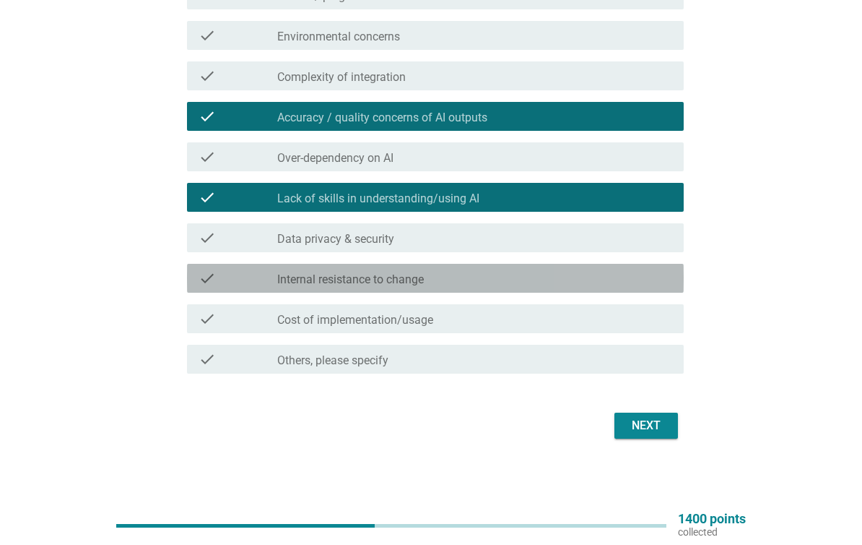
scroll to position [487, 0]
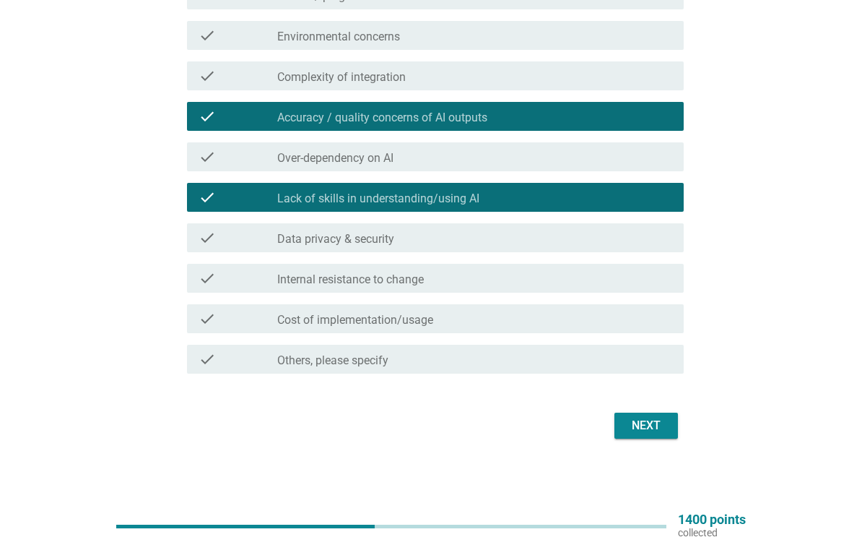
click at [655, 438] on button "Next" at bounding box center [647, 425] width 64 height 26
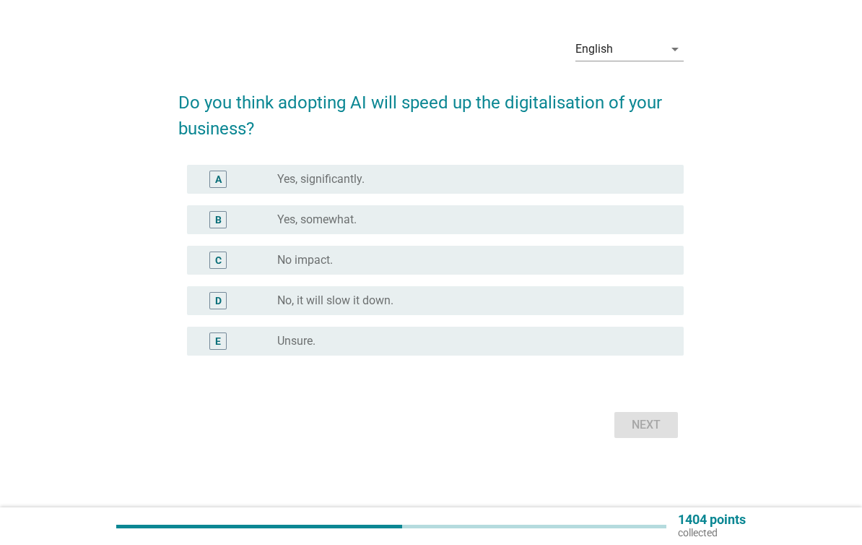
scroll to position [0, 0]
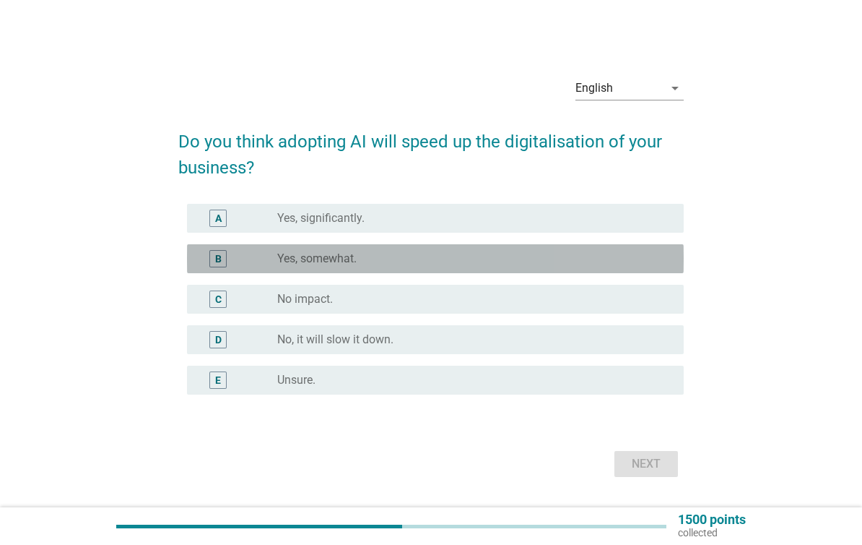
click at [650, 271] on div "B radio_button_unchecked Yes, somewhat." at bounding box center [435, 258] width 497 height 29
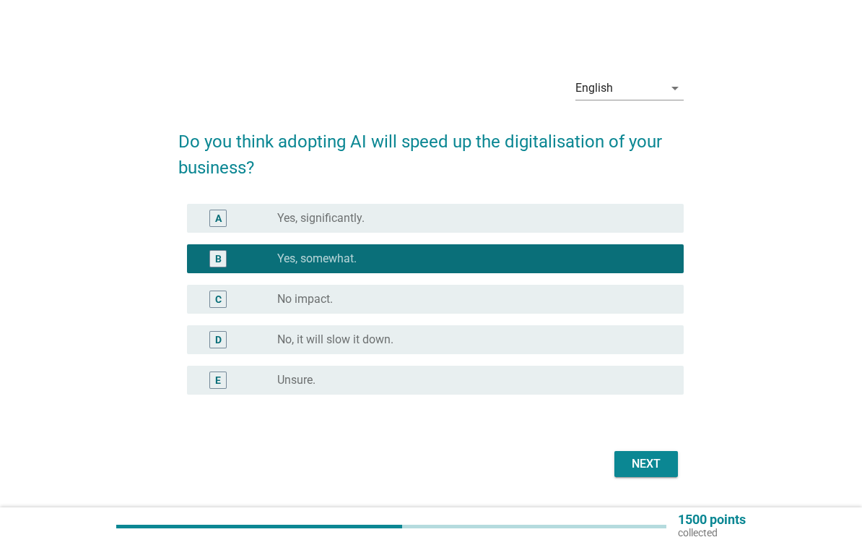
click at [667, 458] on button "Next" at bounding box center [647, 464] width 64 height 26
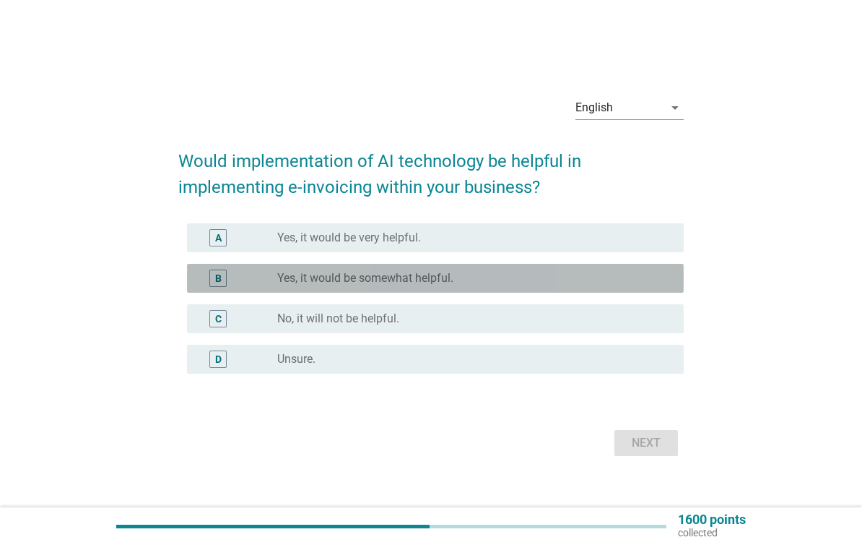
click at [629, 279] on div "radio_button_unchecked Yes, it would be somewhat helpful." at bounding box center [468, 278] width 383 height 14
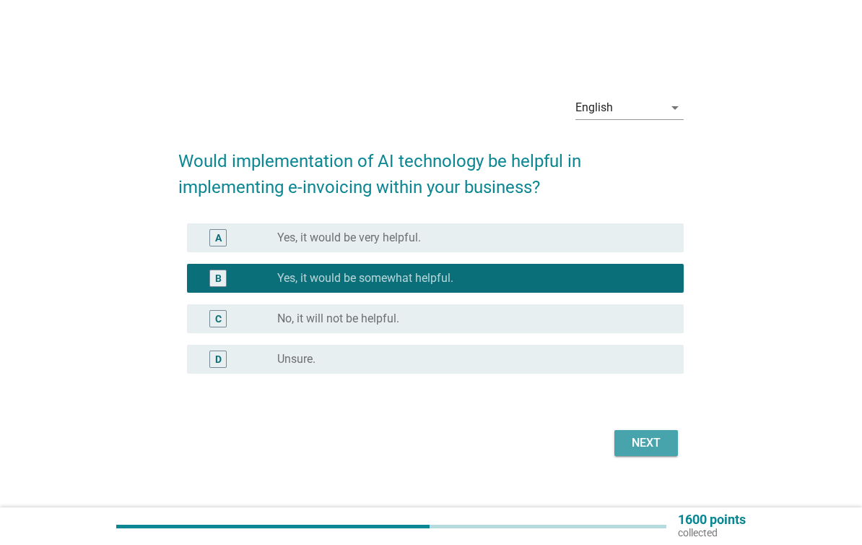
click at [660, 435] on div "Next" at bounding box center [646, 442] width 40 height 17
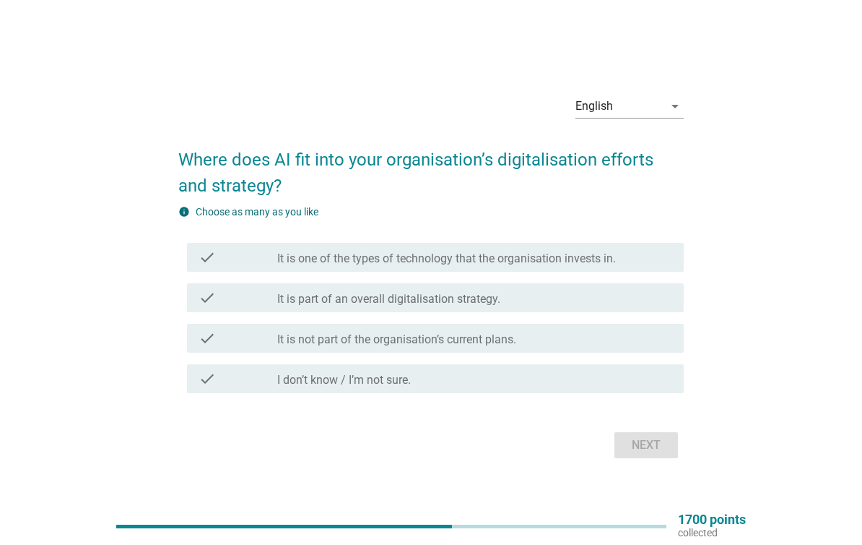
click at [633, 309] on div "check check_box_outline_blank It is part of an overall digitalisation strategy." at bounding box center [435, 297] width 497 height 29
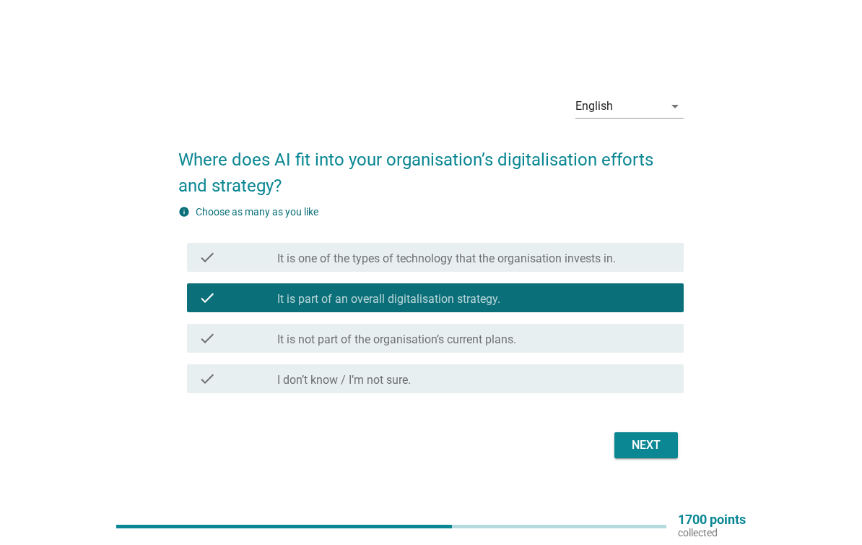
click at [650, 450] on div "Next" at bounding box center [646, 444] width 40 height 17
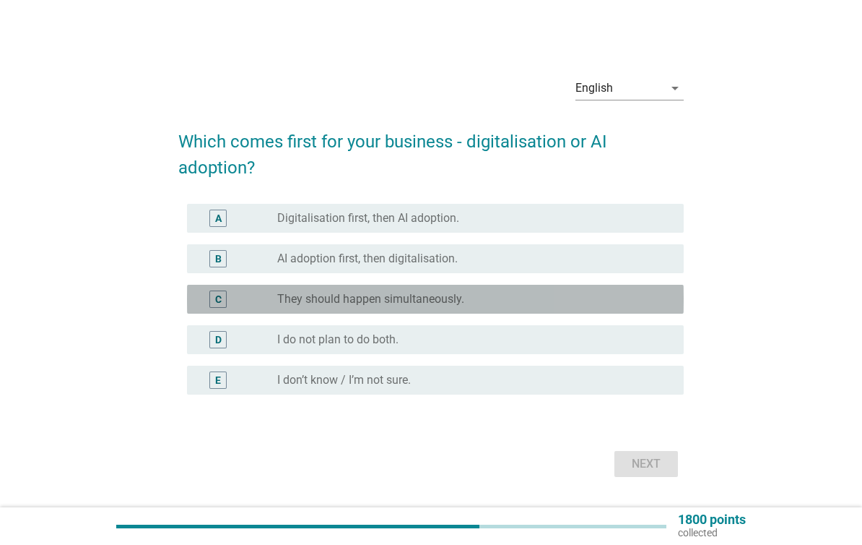
click at [639, 309] on div "C radio_button_unchecked They should happen simultaneously." at bounding box center [435, 299] width 497 height 29
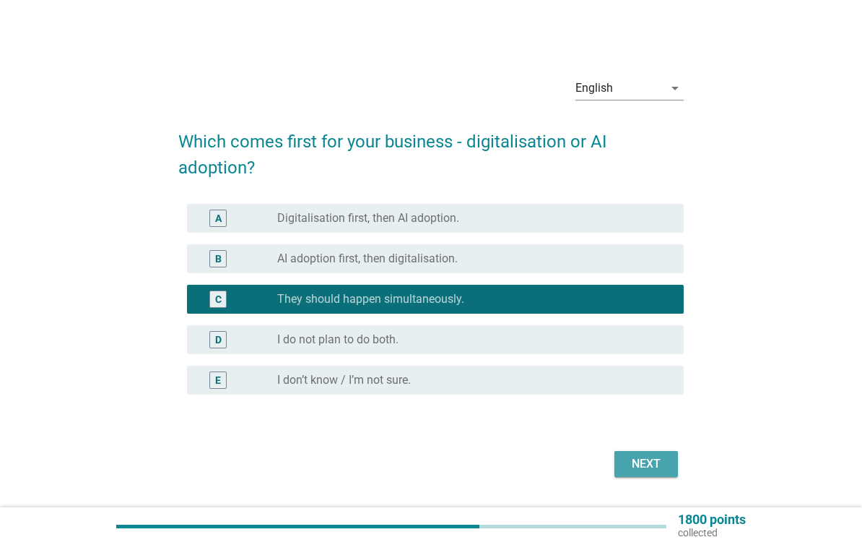
click at [646, 454] on button "Next" at bounding box center [647, 464] width 64 height 26
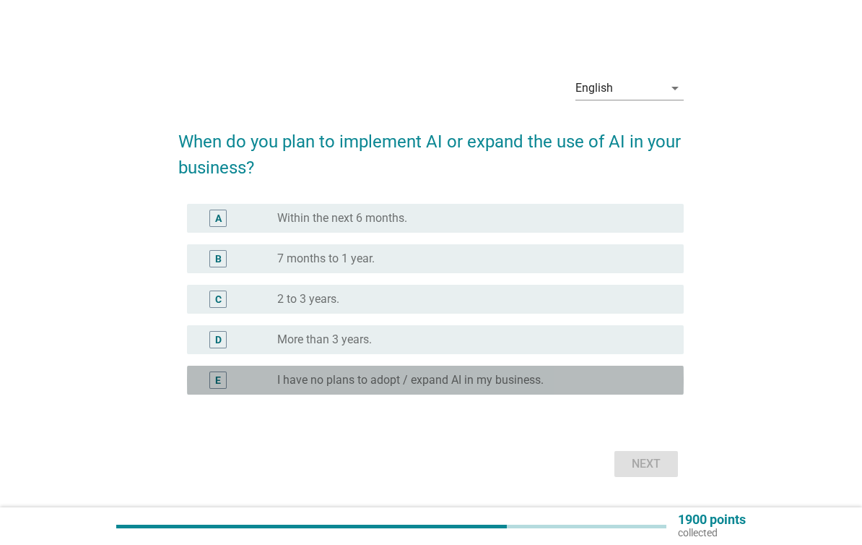
click at [620, 386] on div "radio_button_unchecked I have no plans to adopt / expand AI in my business." at bounding box center [468, 380] width 383 height 14
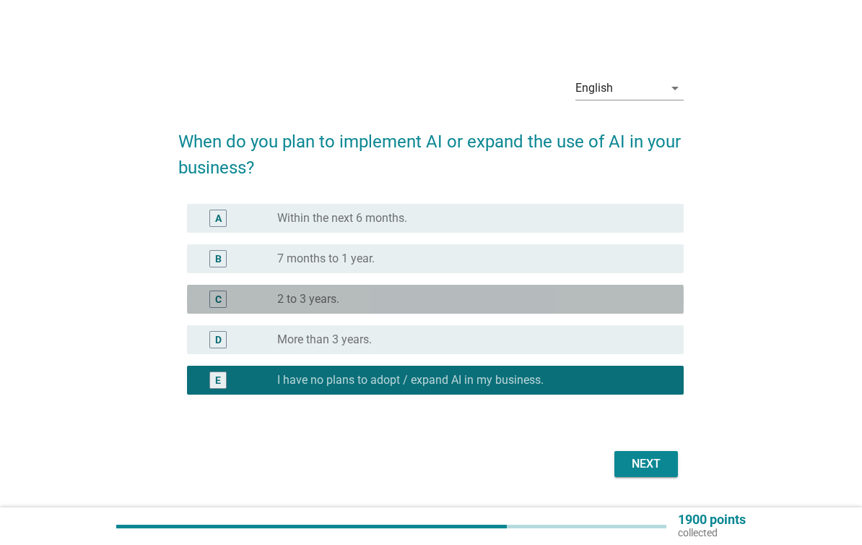
click at [613, 308] on div "C radio_button_unchecked 2 to 3 years." at bounding box center [435, 299] width 497 height 29
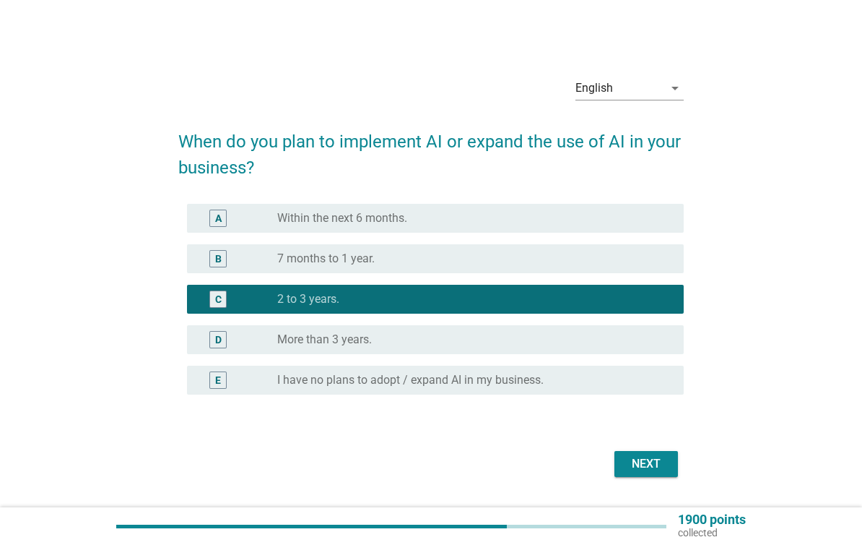
click at [656, 475] on button "Next" at bounding box center [647, 464] width 64 height 26
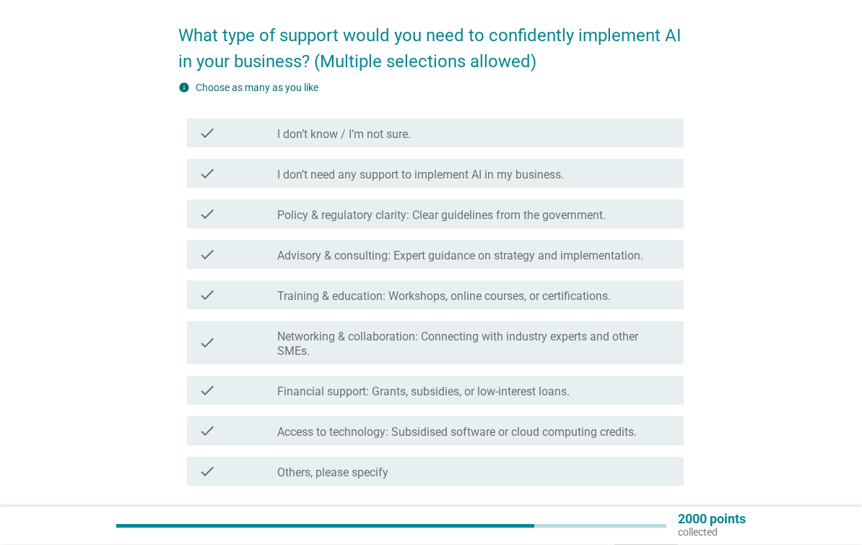
scroll to position [106, 0]
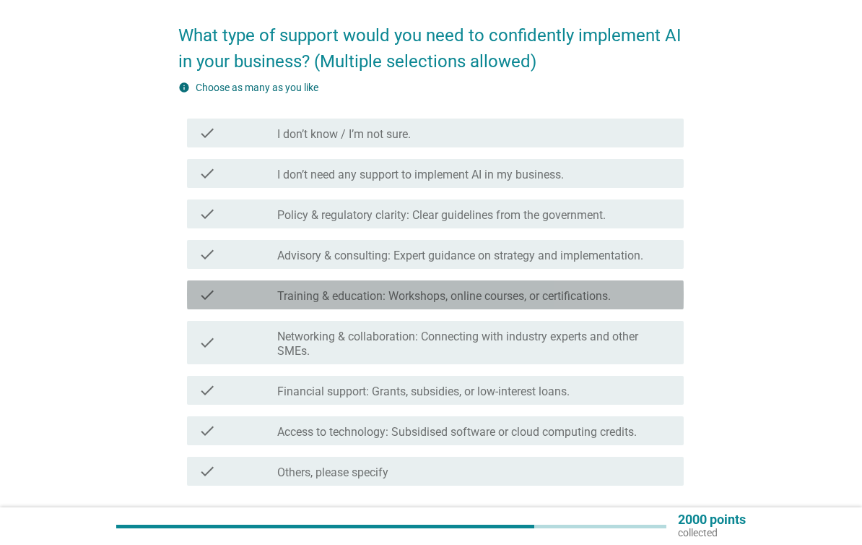
click at [637, 298] on div "check_box_outline_blank Training & education: Workshops, online courses, or cer…" at bounding box center [474, 294] width 395 height 17
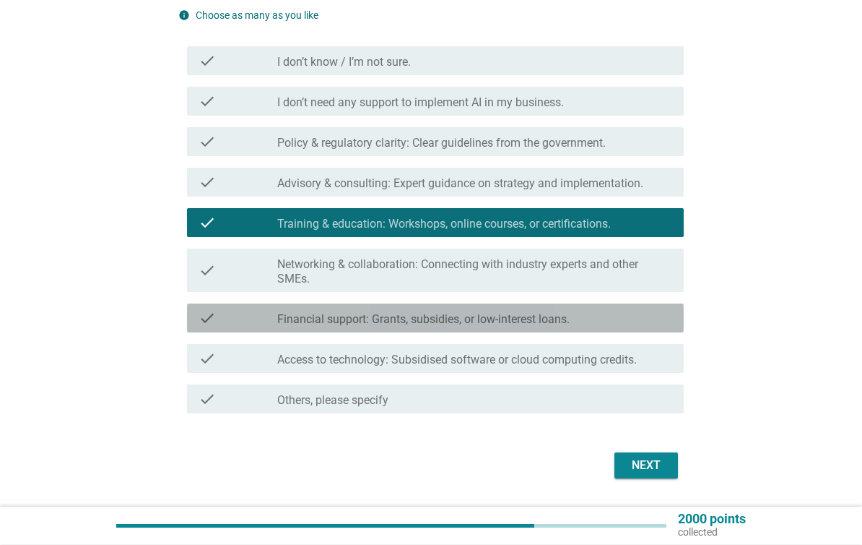
scroll to position [178, 0]
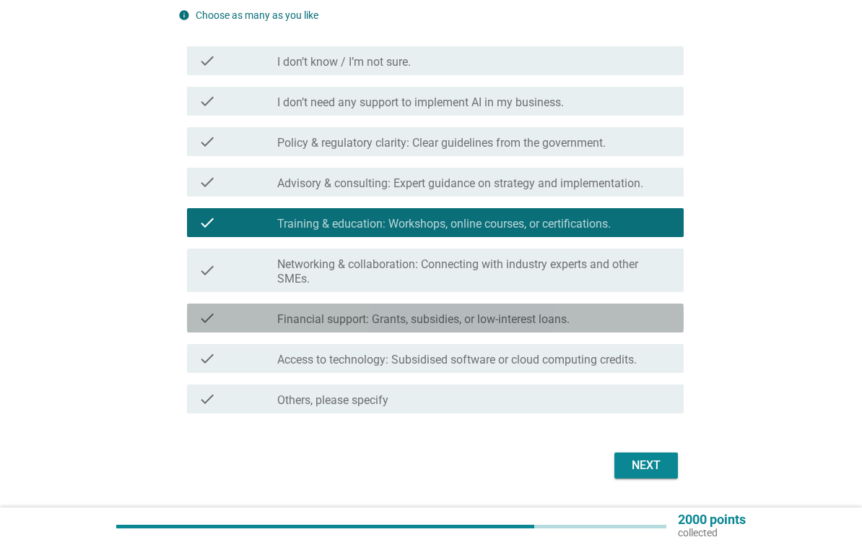
click at [643, 321] on div "check_box_outline_blank Financial support: Grants, subsidies, or low-interest l…" at bounding box center [474, 317] width 395 height 17
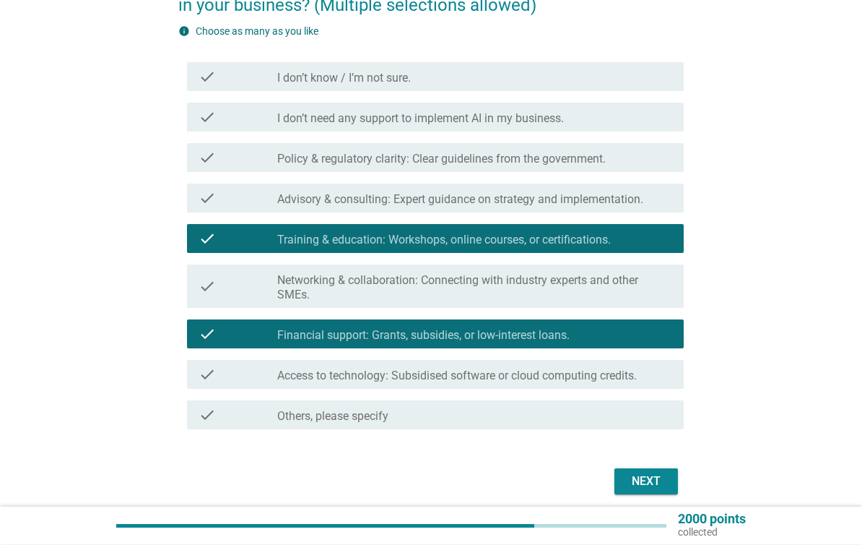
scroll to position [219, 0]
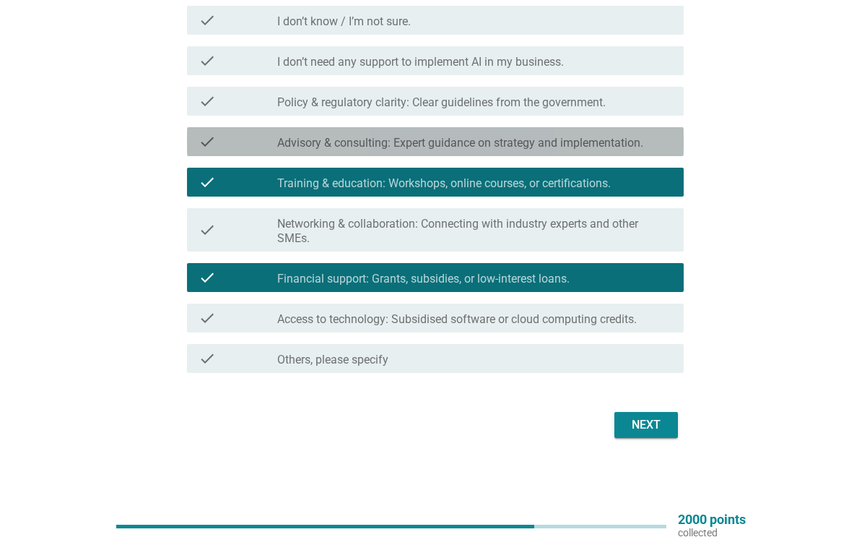
click at [651, 138] on div "check_box_outline_blank Advisory & consulting: Expert guidance on strategy and …" at bounding box center [474, 141] width 395 height 17
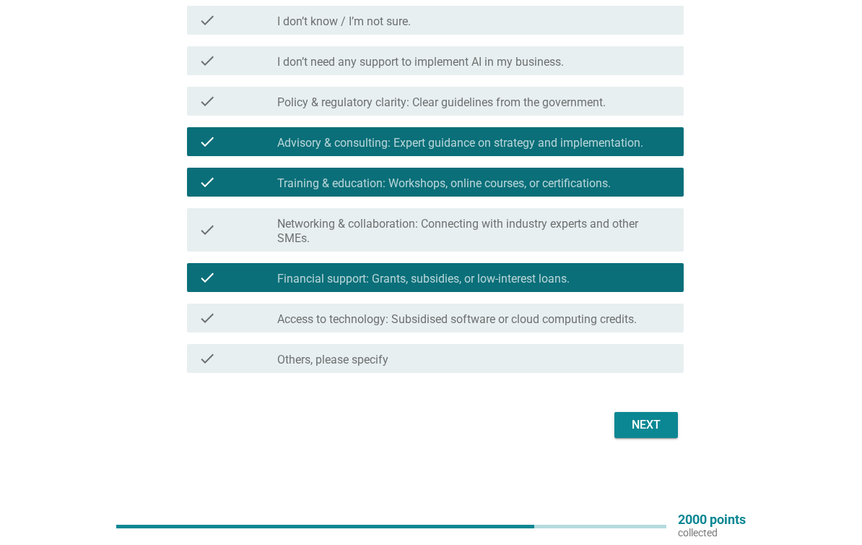
click at [659, 427] on div "Next" at bounding box center [646, 424] width 40 height 17
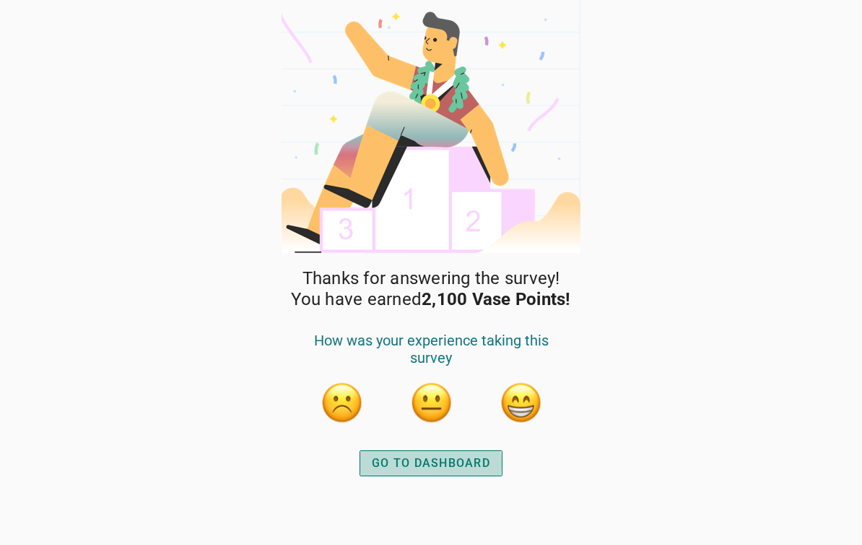
click at [478, 450] on button "GO TO DASHBOARD" at bounding box center [431, 463] width 143 height 26
